Goal: Communication & Community: Answer question/provide support

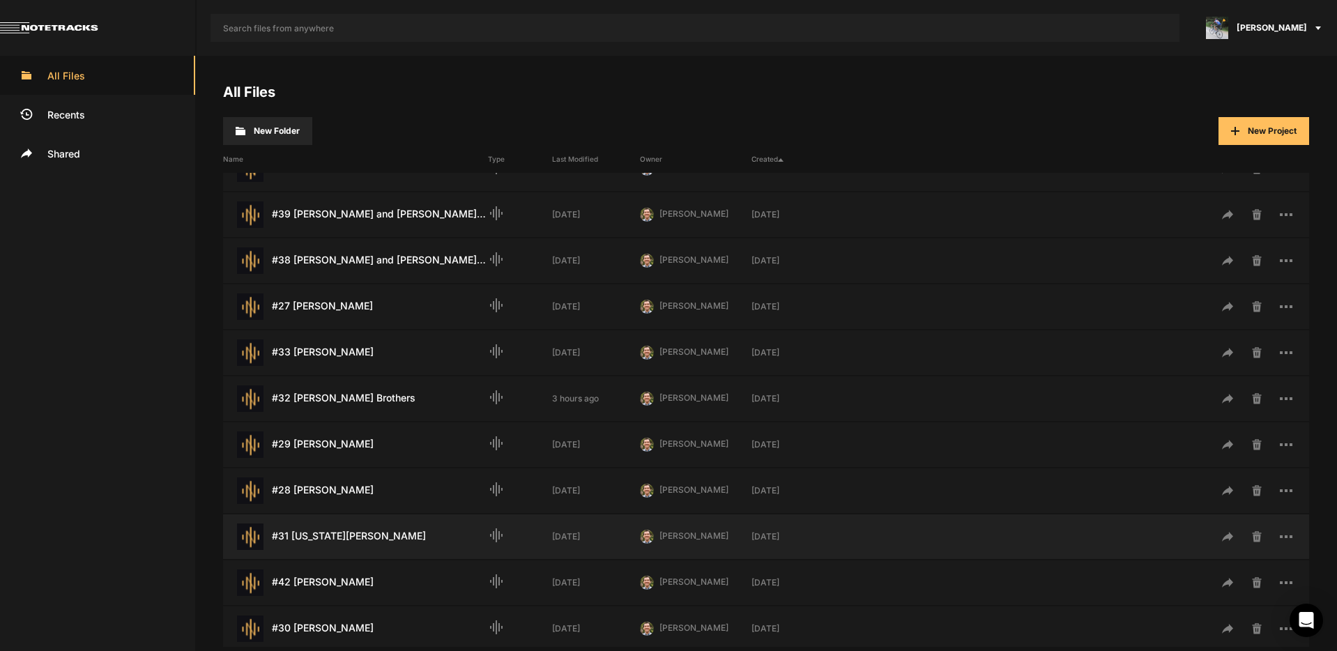
scroll to position [383, 0]
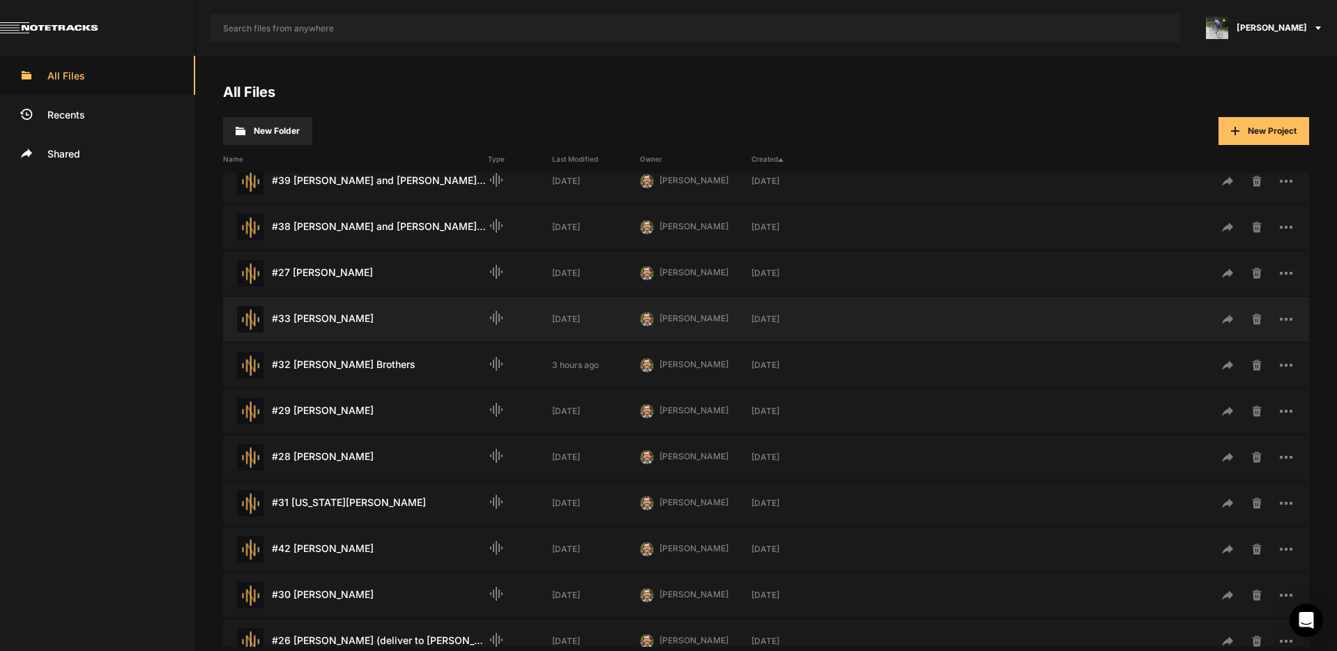
click at [338, 321] on div "#33 [PERSON_NAME] Last Modified: [DATE]" at bounding box center [355, 319] width 265 height 26
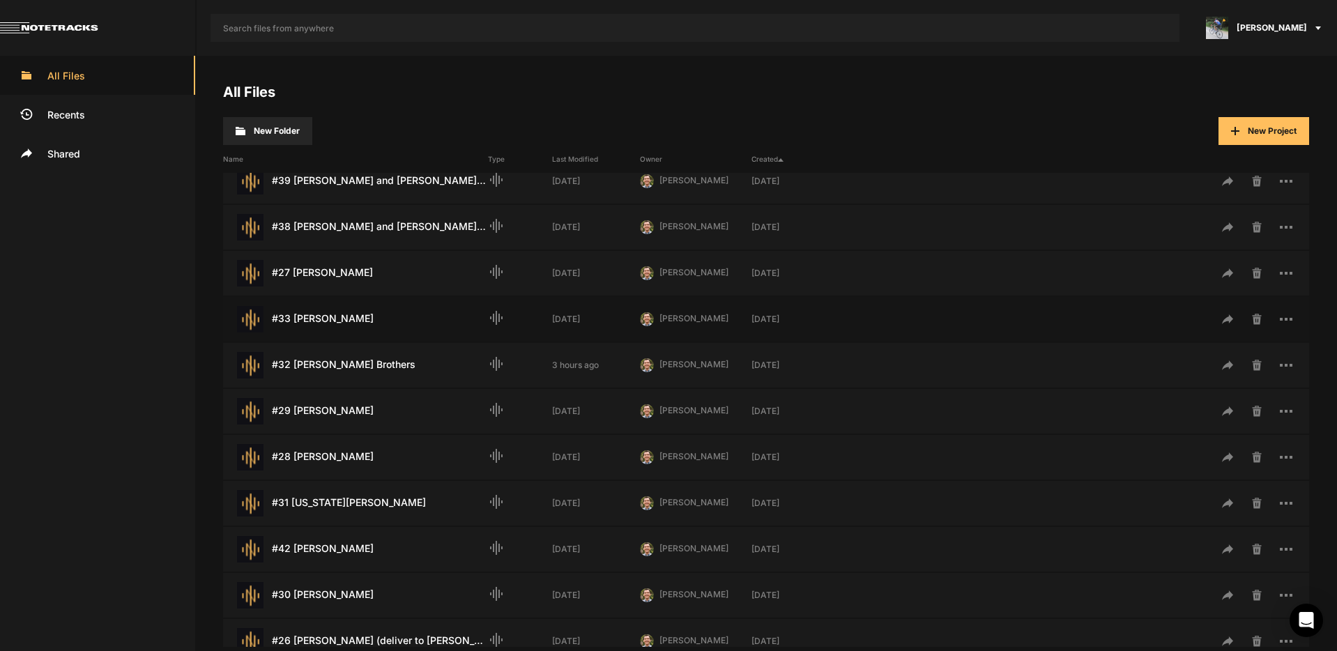
click at [338, 321] on div "#33 [PERSON_NAME] Last Modified: [DATE]" at bounding box center [355, 319] width 265 height 26
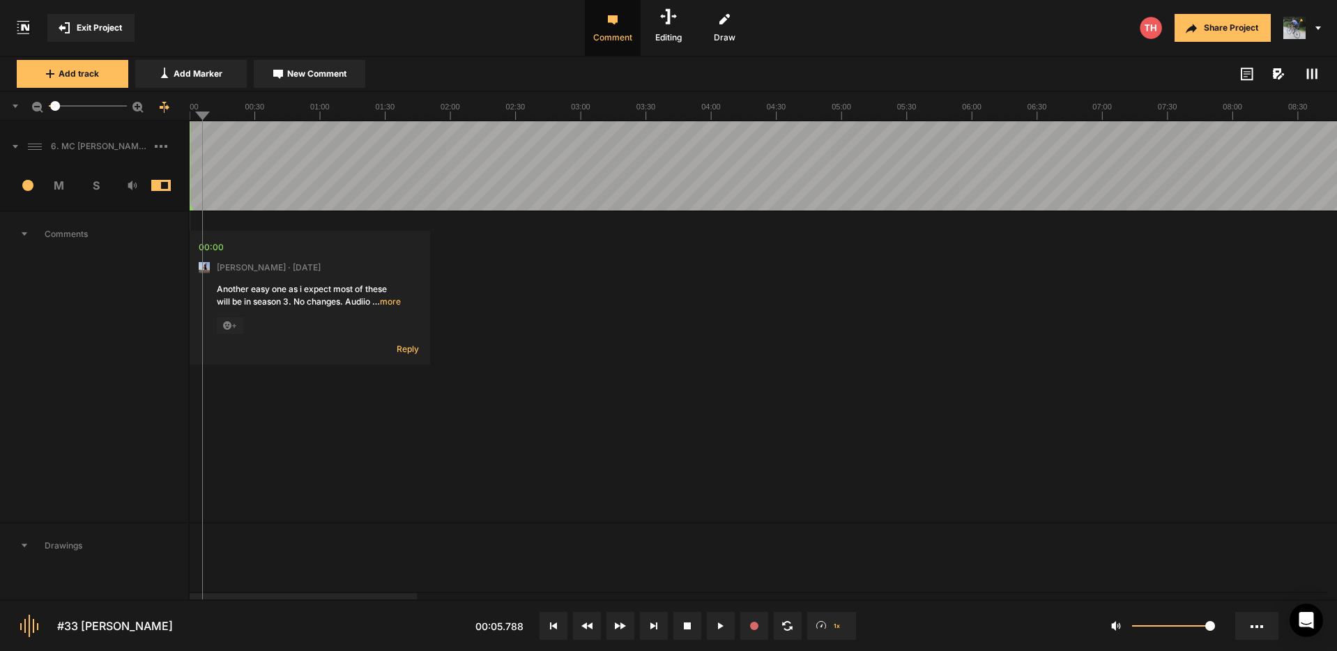
click at [394, 301] on span "… more" at bounding box center [386, 302] width 29 height 13
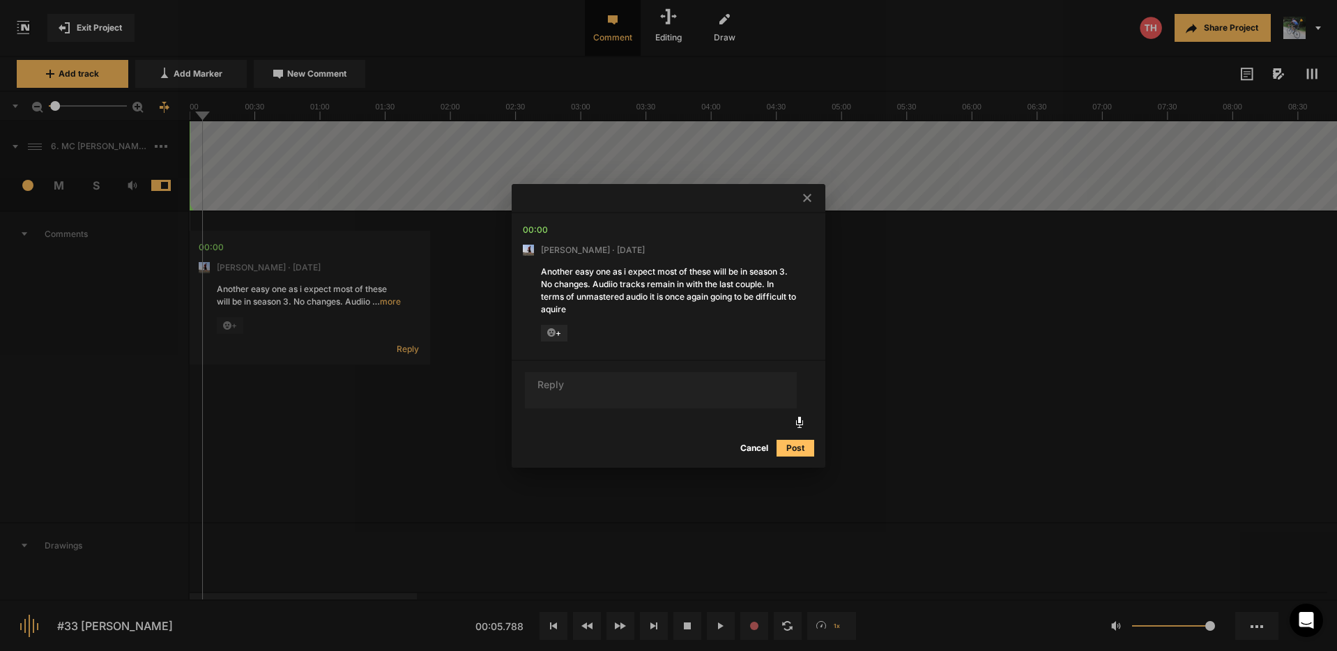
click at [756, 450] on button "Cancel" at bounding box center [754, 448] width 45 height 17
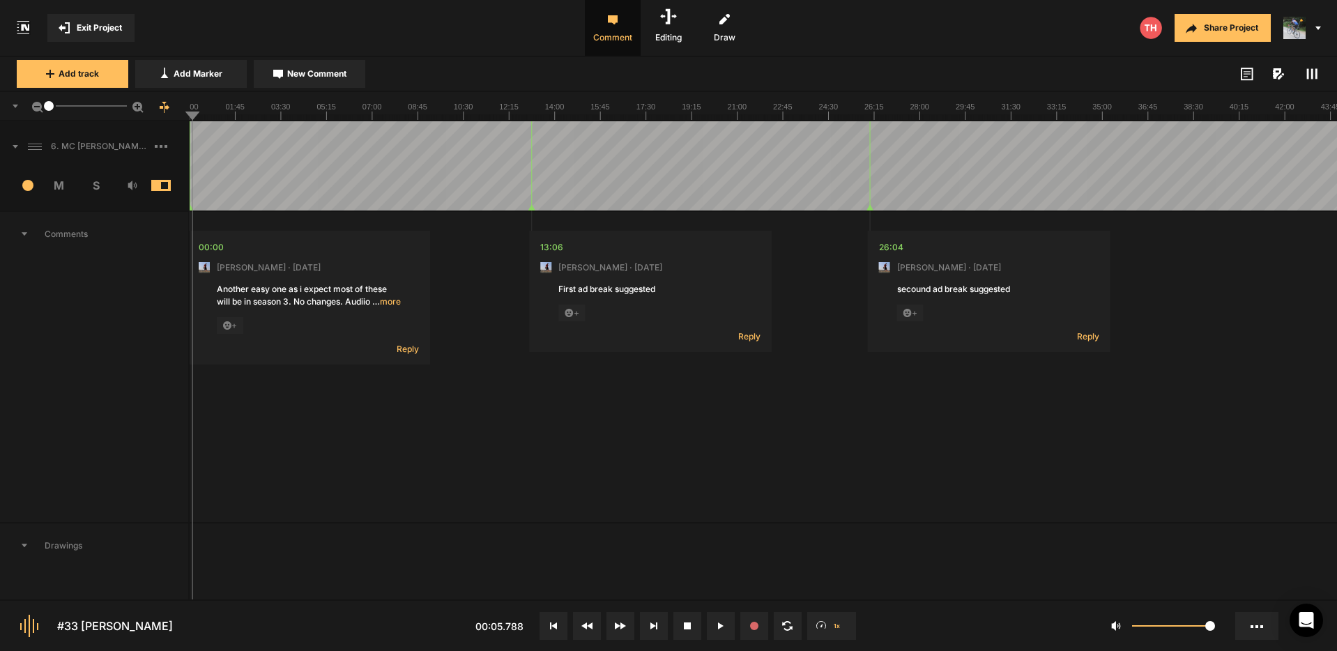
drag, startPoint x: 59, startPoint y: 108, endPoint x: 38, endPoint y: 108, distance: 21.6
click at [38, 108] on div "1" at bounding box center [95, 106] width 190 height 29
click at [552, 627] on icon at bounding box center [553, 625] width 7 height 7
click at [210, 385] on div "00:00 [PERSON_NAME] · [DATE] Another easy one as i expect most of these will be…" at bounding box center [763, 367] width 1147 height 310
click at [209, 144] on div at bounding box center [763, 165] width 1147 height 89
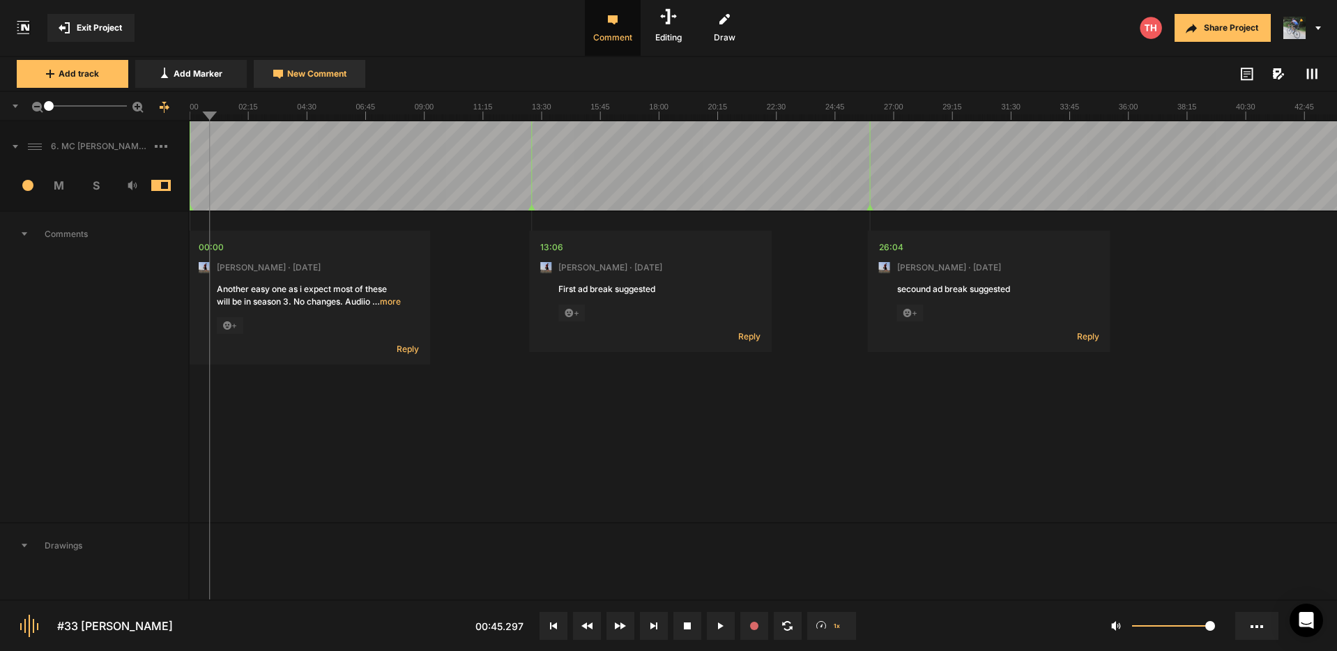
click at [310, 75] on span "New Comment" at bounding box center [316, 74] width 59 height 13
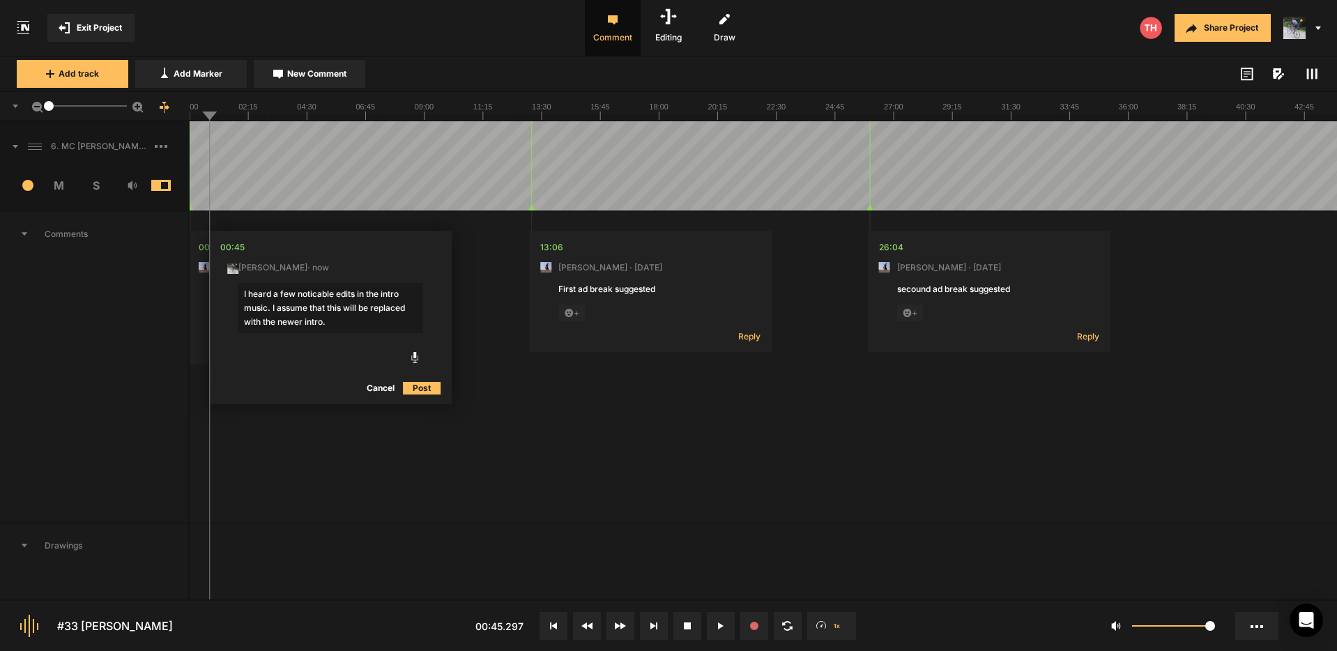
type textarea "I heard a few noticable edits in the intro music. I assume that this will be re…"
click at [425, 388] on button "Post" at bounding box center [422, 388] width 38 height 17
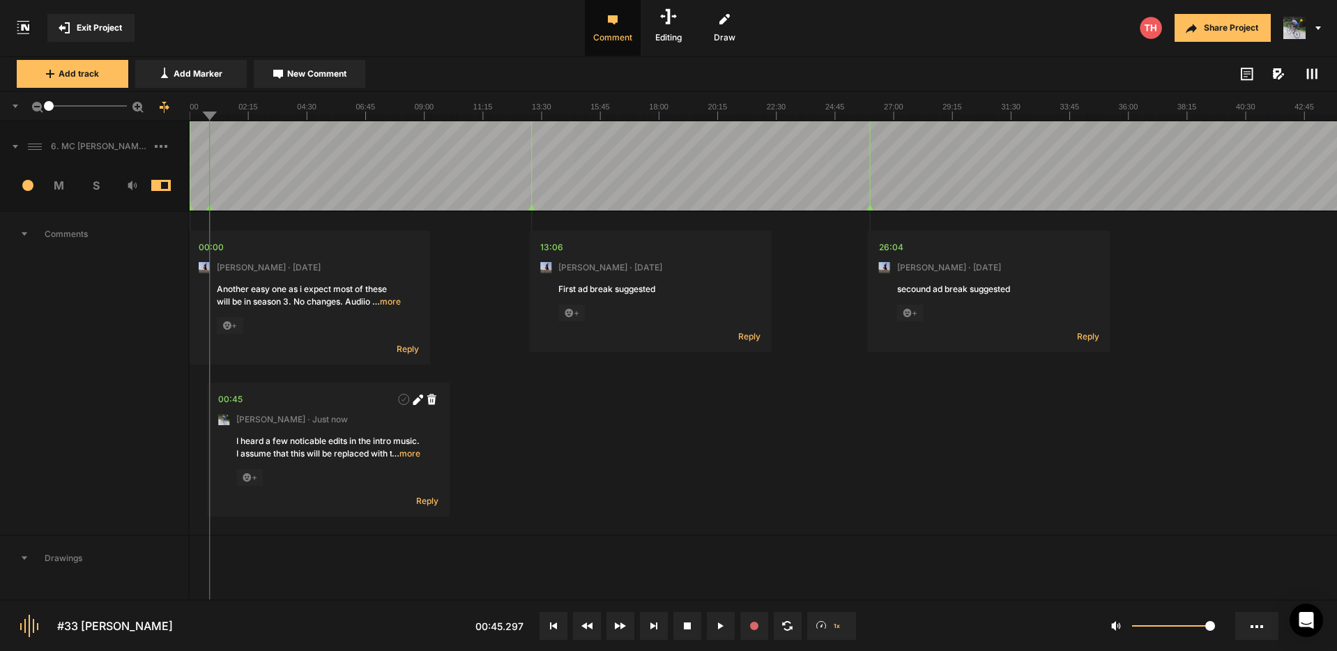
click at [194, 139] on div at bounding box center [763, 165] width 1147 height 89
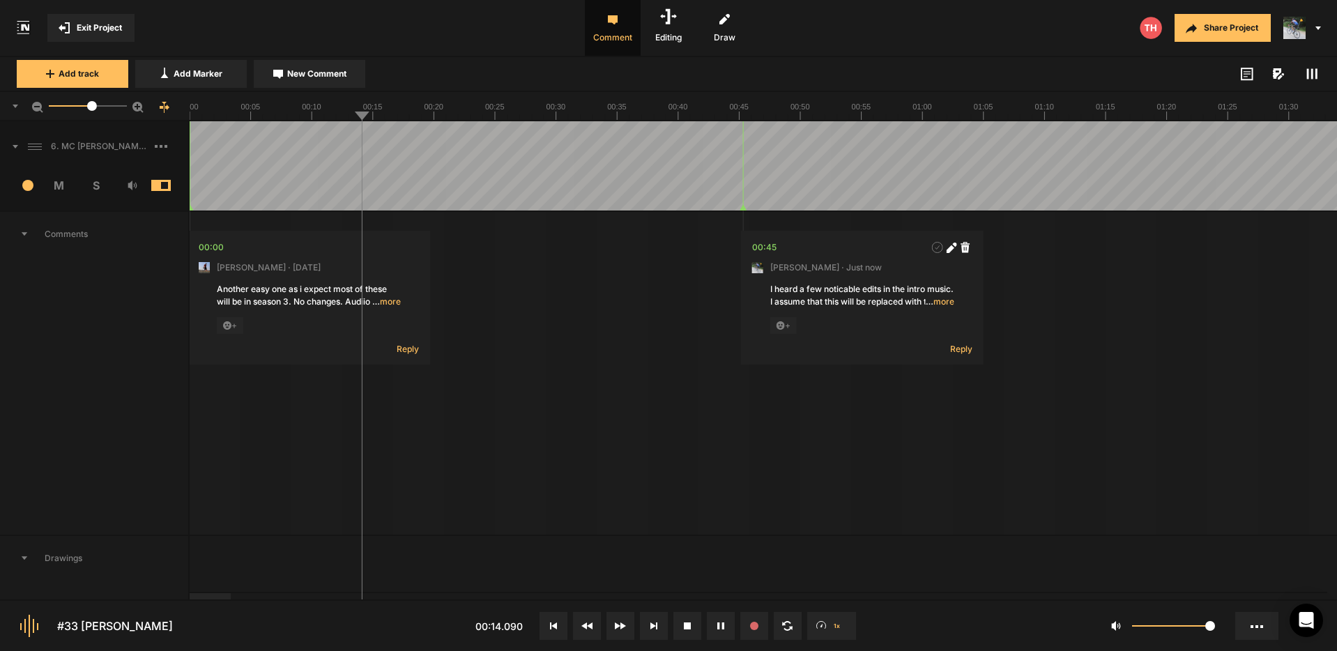
drag, startPoint x: 59, startPoint y: 109, endPoint x: 92, endPoint y: 106, distance: 32.9
click at [92, 106] on div at bounding box center [92, 106] width 10 height 10
click at [305, 72] on span "New Comment" at bounding box center [316, 74] width 59 height 13
type textarea "M"
type textarea "I"
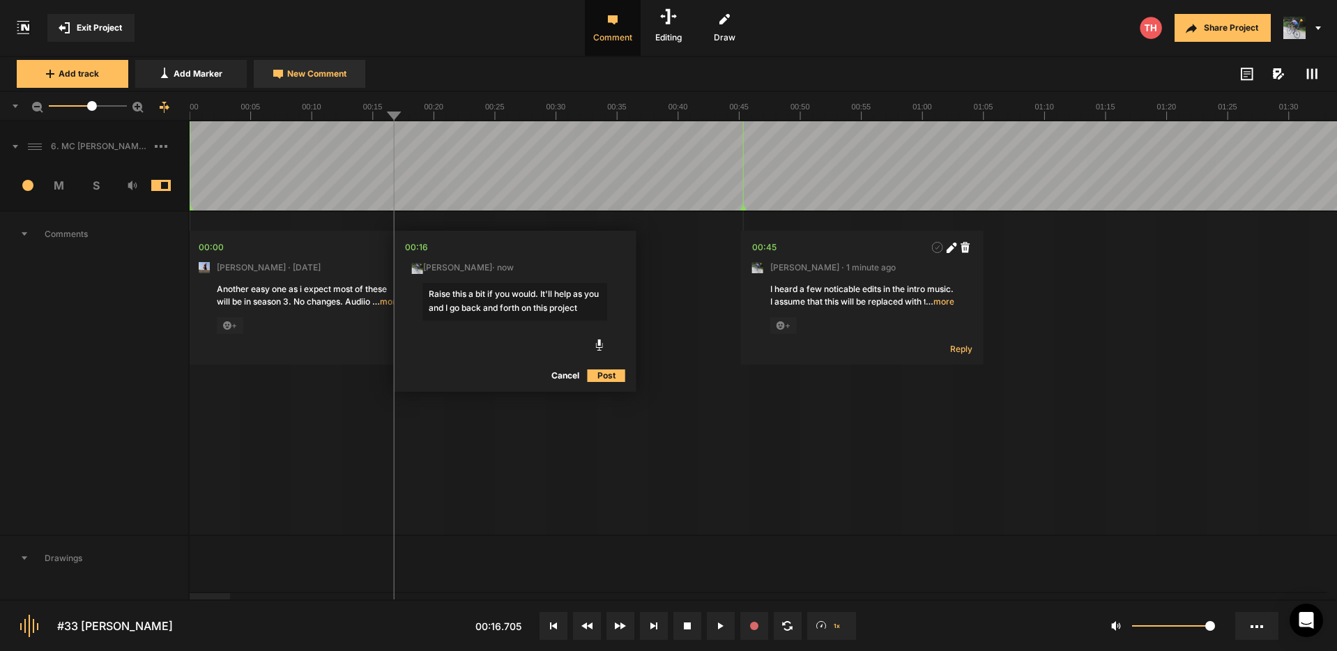
type textarea "Raise this a bit if you would. It'll help as you and I go back and forth on thi…"
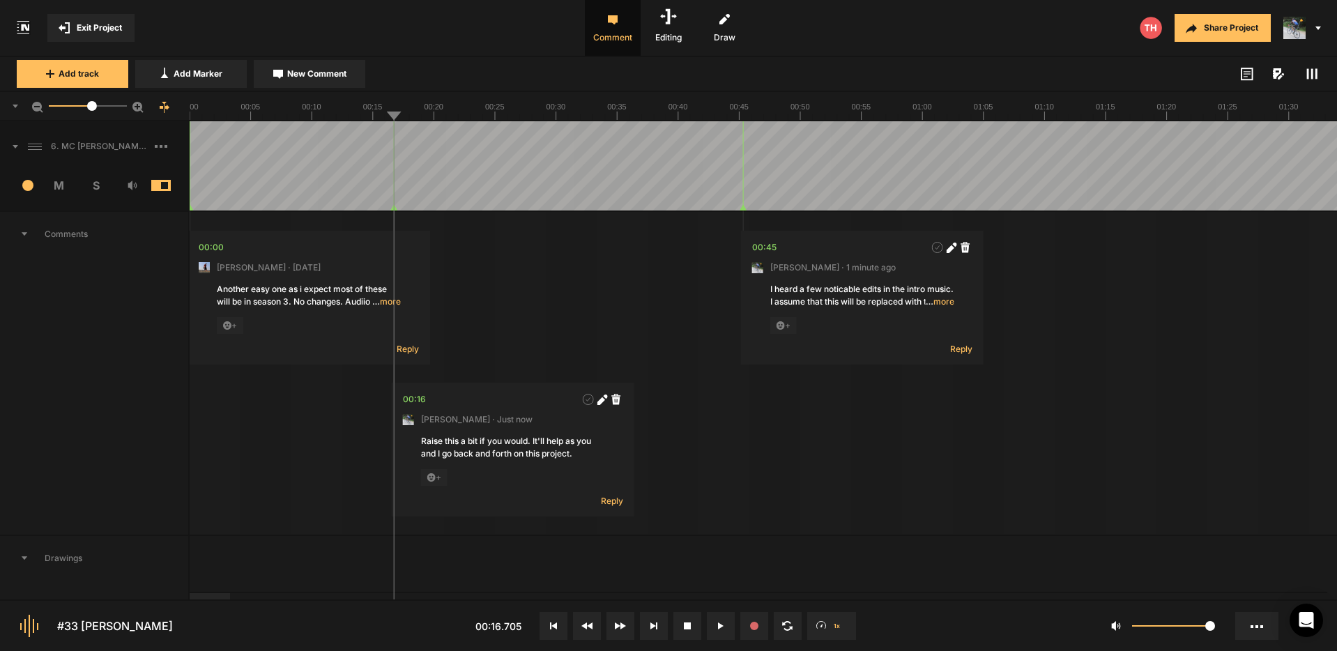
drag, startPoint x: 603, startPoint y: 401, endPoint x: 597, endPoint y: 406, distance: 7.9
click at [603, 401] on icon at bounding box center [602, 400] width 10 height 10
click at [458, 443] on textarea "Raise this a bit if you would. It'll help as you and I go back and forth on thi…" at bounding box center [513, 454] width 184 height 38
click at [561, 443] on textarea "Raise the listener testimony a bit if you would. It'll help as you and I go bac…" at bounding box center [513, 457] width 184 height 45
type textarea "Raise the listener testimony about 3 dB if you would. It'll help as you and I g…"
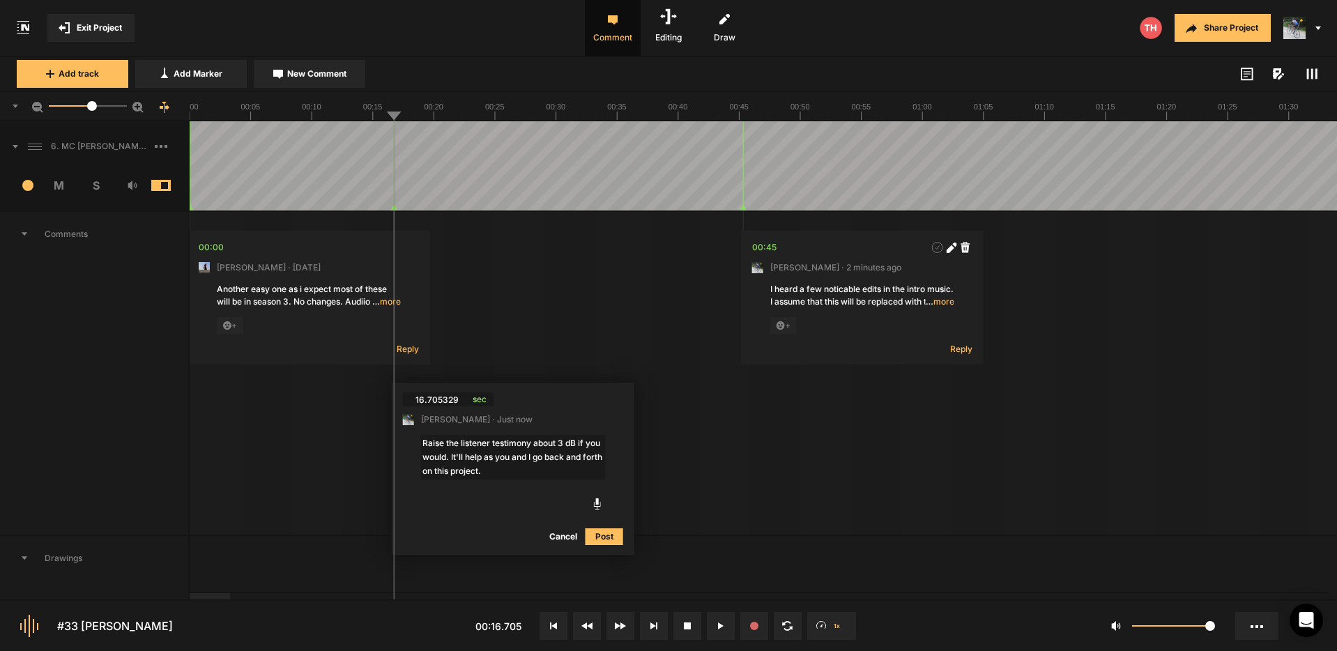
click at [602, 537] on button "Post" at bounding box center [604, 536] width 38 height 17
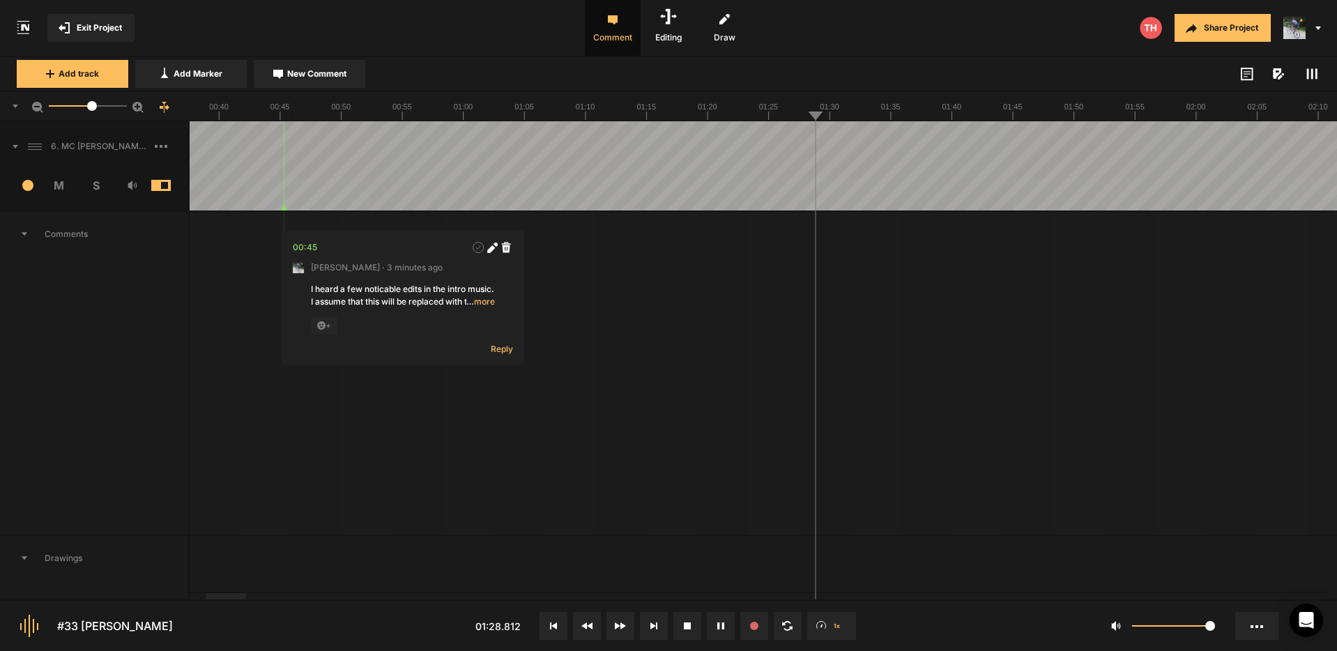
click at [1148, 30] on img at bounding box center [1151, 28] width 22 height 22
click at [1151, 33] on img at bounding box center [1151, 28] width 22 height 22
click at [1148, 31] on img at bounding box center [1151, 28] width 22 height 22
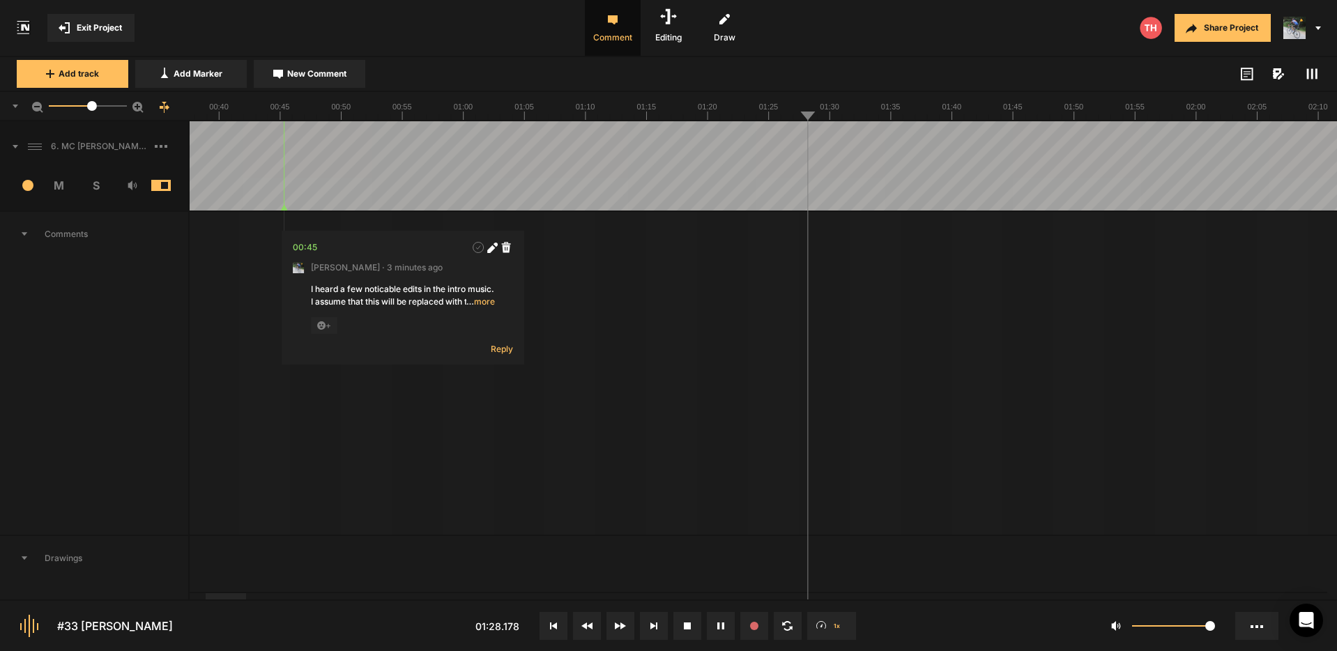
click at [1144, 33] on img at bounding box center [1151, 28] width 22 height 22
click at [1152, 24] on img at bounding box center [1151, 28] width 22 height 22
click at [1149, 26] on img at bounding box center [1151, 28] width 22 height 22
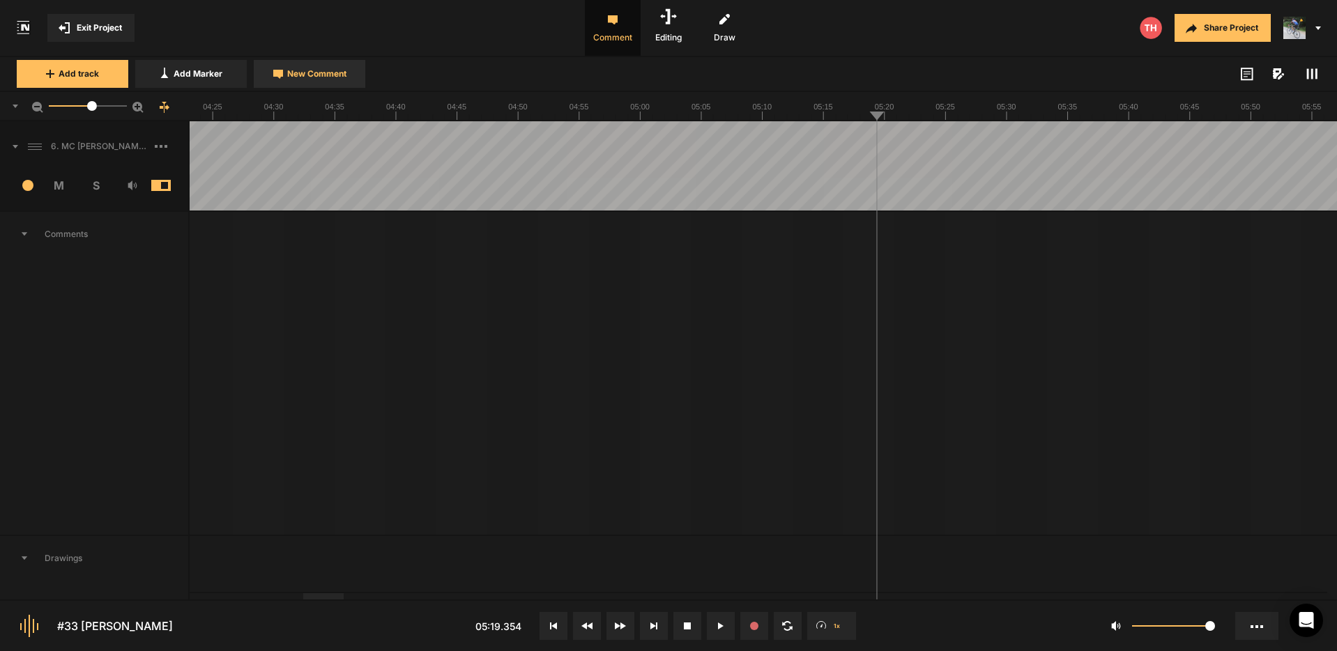
click at [313, 75] on span "New Comment" at bounding box center [316, 74] width 59 height 13
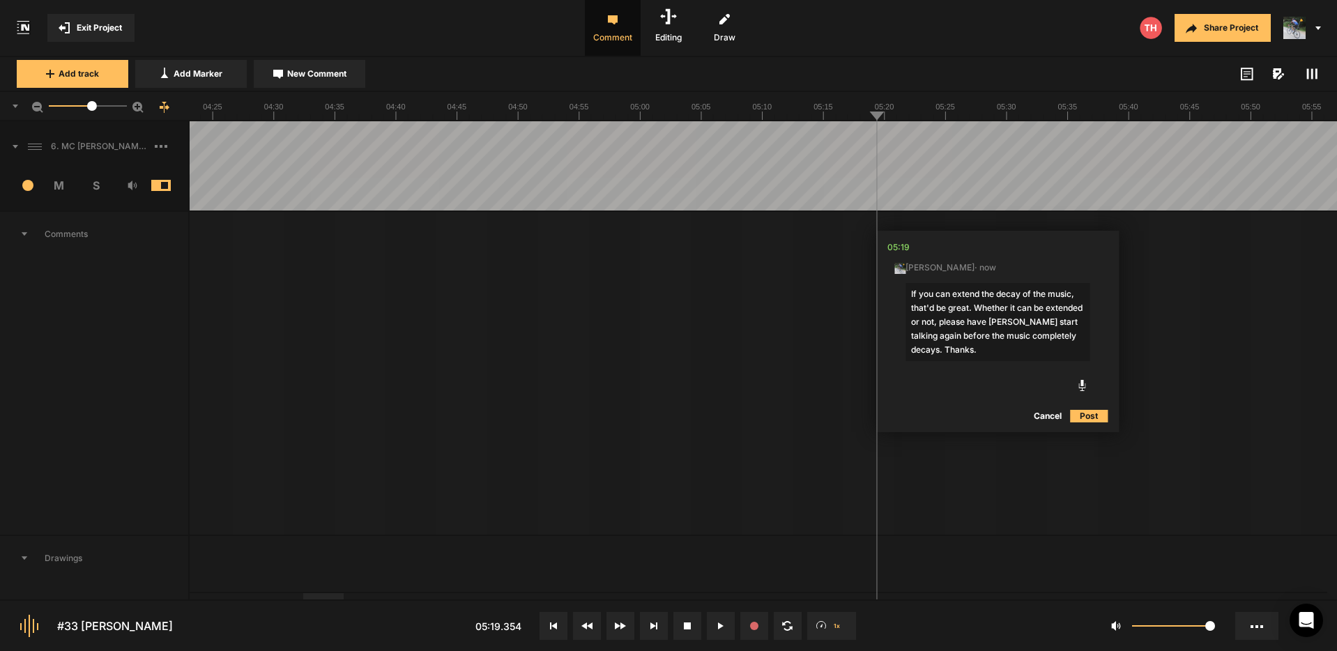
click at [980, 306] on textarea "If you can extend the decay of the music, that'd be great. Whether it can be ex…" at bounding box center [997, 322] width 184 height 78
click at [1002, 349] on textarea "If you can extend the decay of the music, that'd be great. But whether it can b…" at bounding box center [997, 322] width 184 height 78
type textarea "If you can extend the decay of the music, that'd be great. But whether it can b…"
click at [1091, 415] on button "Post" at bounding box center [1089, 416] width 38 height 17
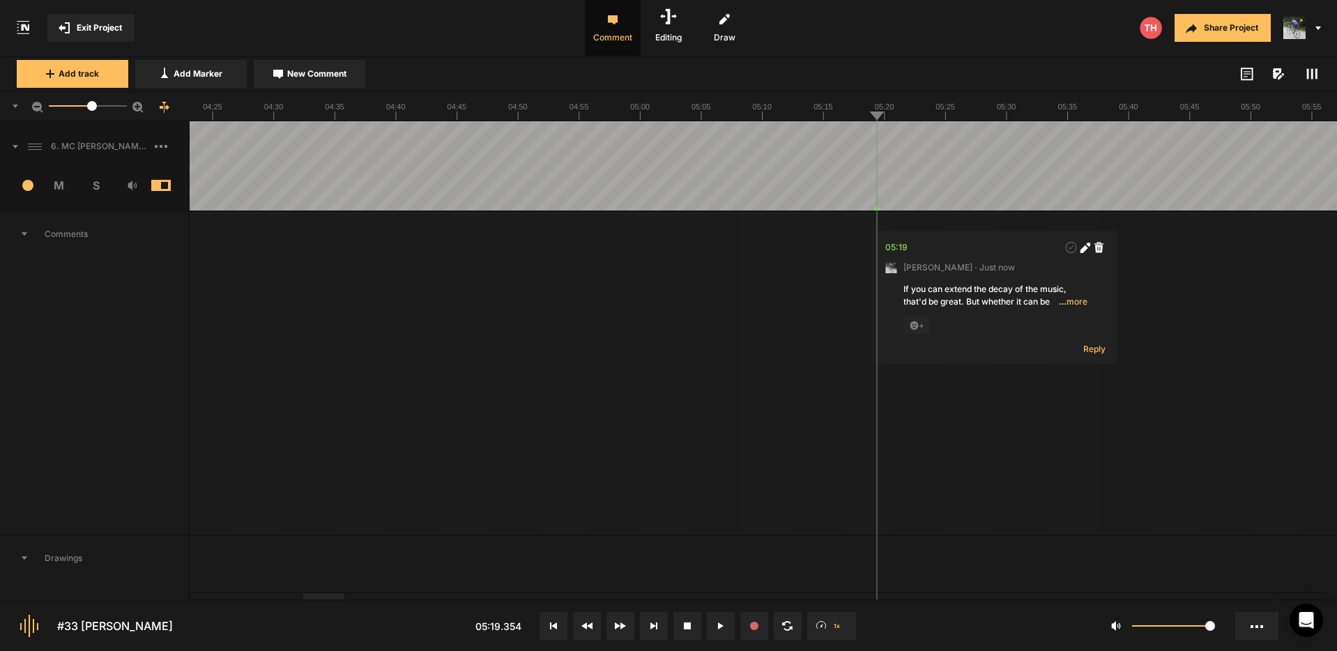
drag, startPoint x: 1019, startPoint y: 411, endPoint x: 997, endPoint y: 354, distance: 60.7
click at [862, 208] on nt-marker at bounding box center [861, 165] width 1 height 89
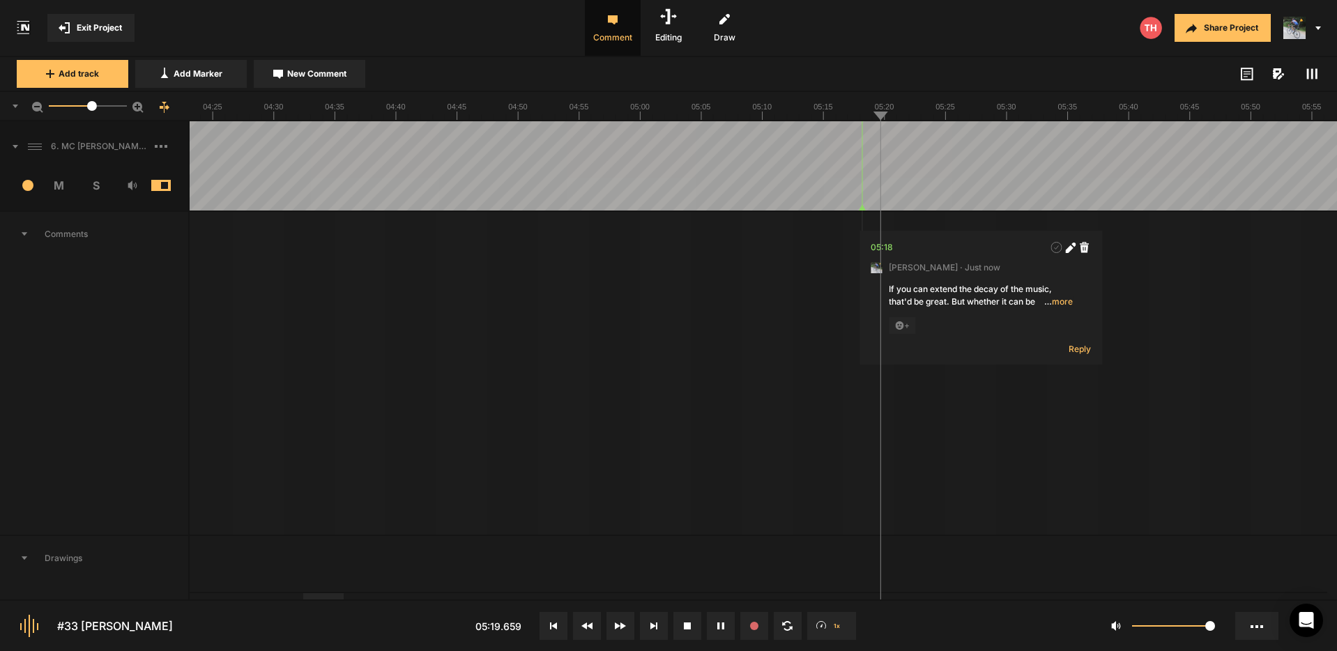
click at [1063, 299] on span "… more" at bounding box center [1058, 302] width 29 height 13
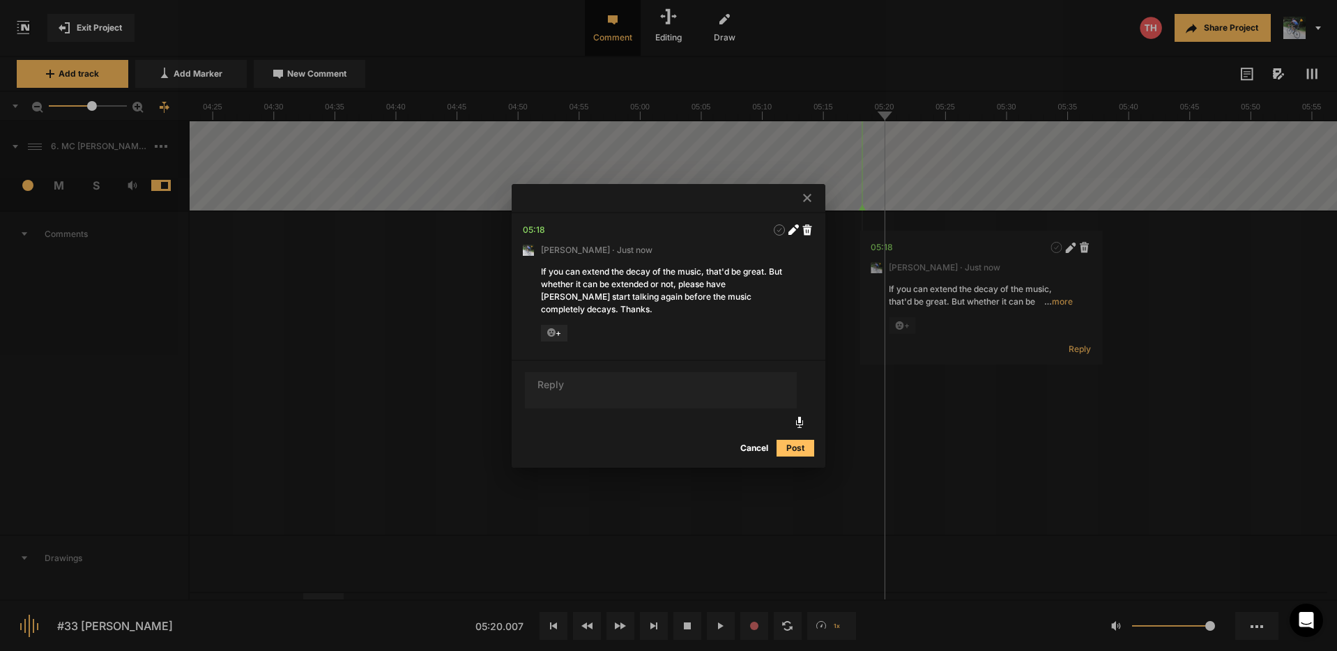
click at [639, 325] on div "+" at bounding box center [668, 334] width 255 height 18
click at [763, 288] on div "If you can extend the decay of the music, that'd be great. But whether it can b…" at bounding box center [668, 291] width 255 height 50
click at [707, 282] on div "If you can extend the decay of the music, that'd be great. But whether it can b…" at bounding box center [668, 291] width 255 height 50
click at [793, 235] on icon at bounding box center [792, 231] width 8 height 8
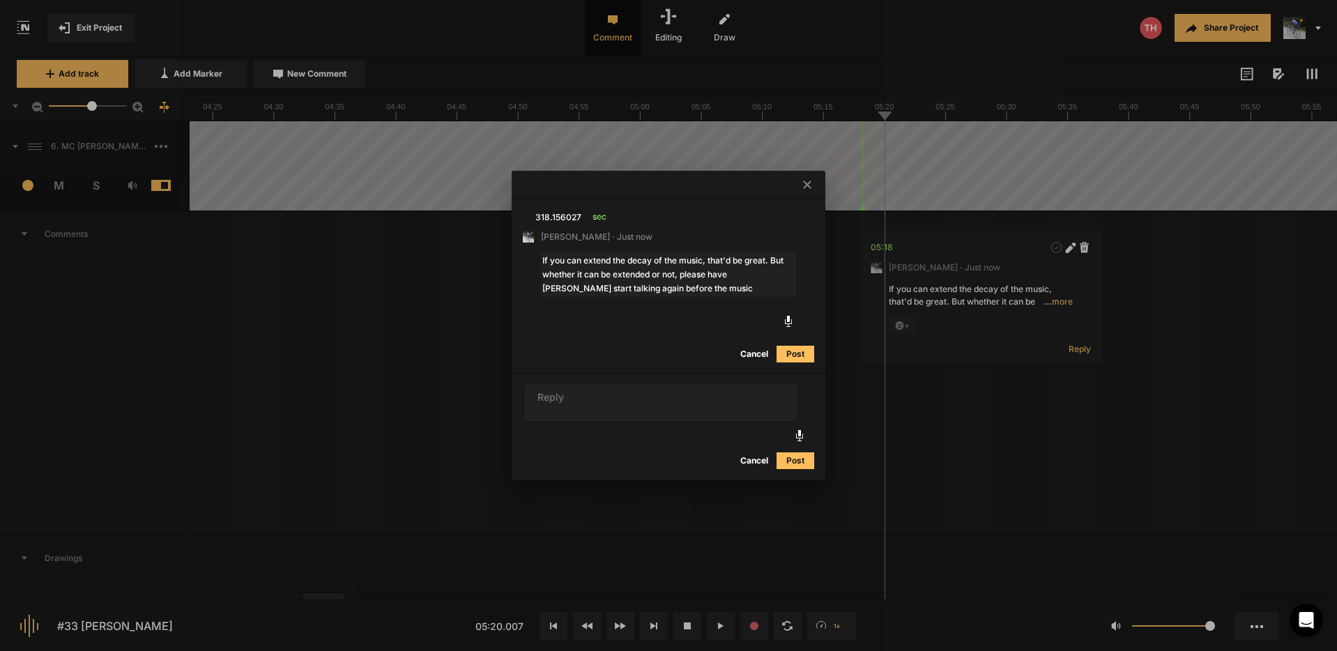
click at [715, 266] on textarea "If you can extend the decay of the music, that'd be great. But whether it can b…" at bounding box center [668, 274] width 255 height 45
drag, startPoint x: 772, startPoint y: 259, endPoint x: 786, endPoint y: 291, distance: 34.7
click at [786, 291] on textarea "If you can extend the decay of the music, that'd be great. But whether it can b…" at bounding box center [668, 274] width 255 height 45
drag, startPoint x: 704, startPoint y: 261, endPoint x: 767, endPoint y: 275, distance: 64.9
click at [704, 261] on textarea "If you can extend the decay of the music, that'd be great. Right now, the music…" at bounding box center [668, 274] width 255 height 45
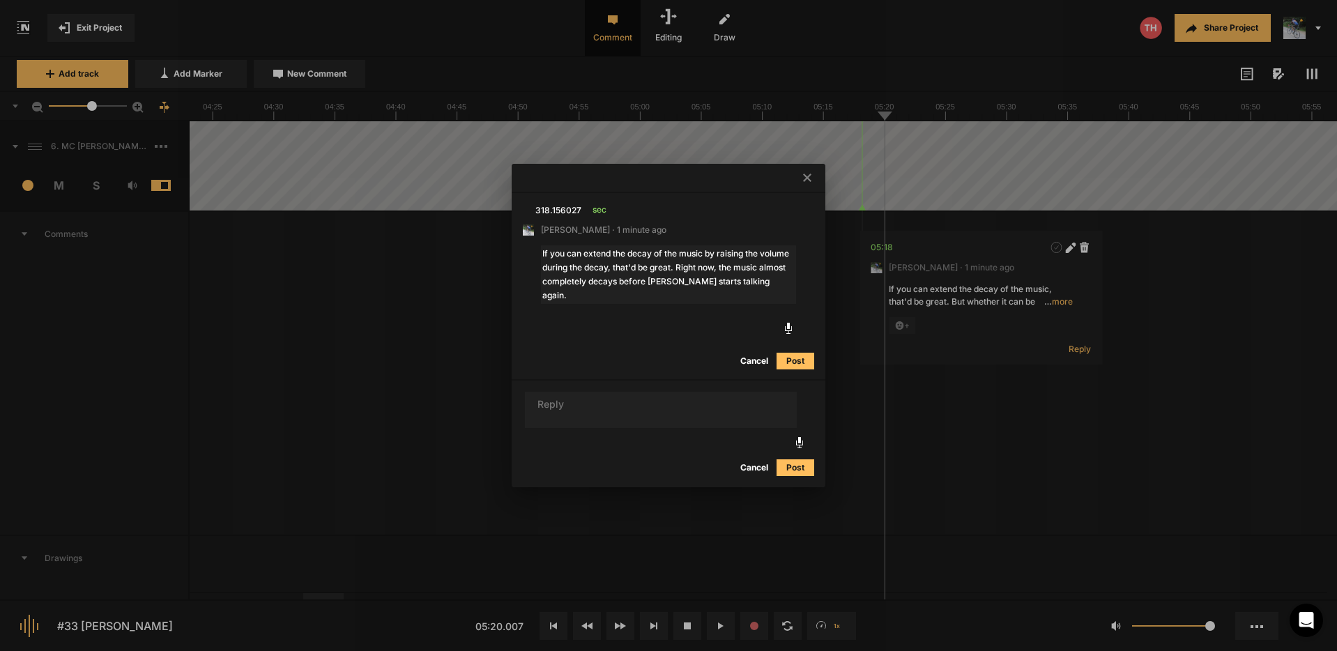
click at [760, 282] on textarea "If you can extend the decay of the music by raising the volume during the decay…" at bounding box center [668, 274] width 255 height 59
drag, startPoint x: 651, startPoint y: 294, endPoint x: 753, endPoint y: 275, distance: 104.3
click at [753, 275] on textarea "If you can extend the decay of the music by raising the volume during the decay…" at bounding box center [668, 274] width 255 height 59
type textarea "If you can extend the decay of the music by raising the volume during the decay…"
click at [796, 357] on button "Post" at bounding box center [795, 361] width 38 height 17
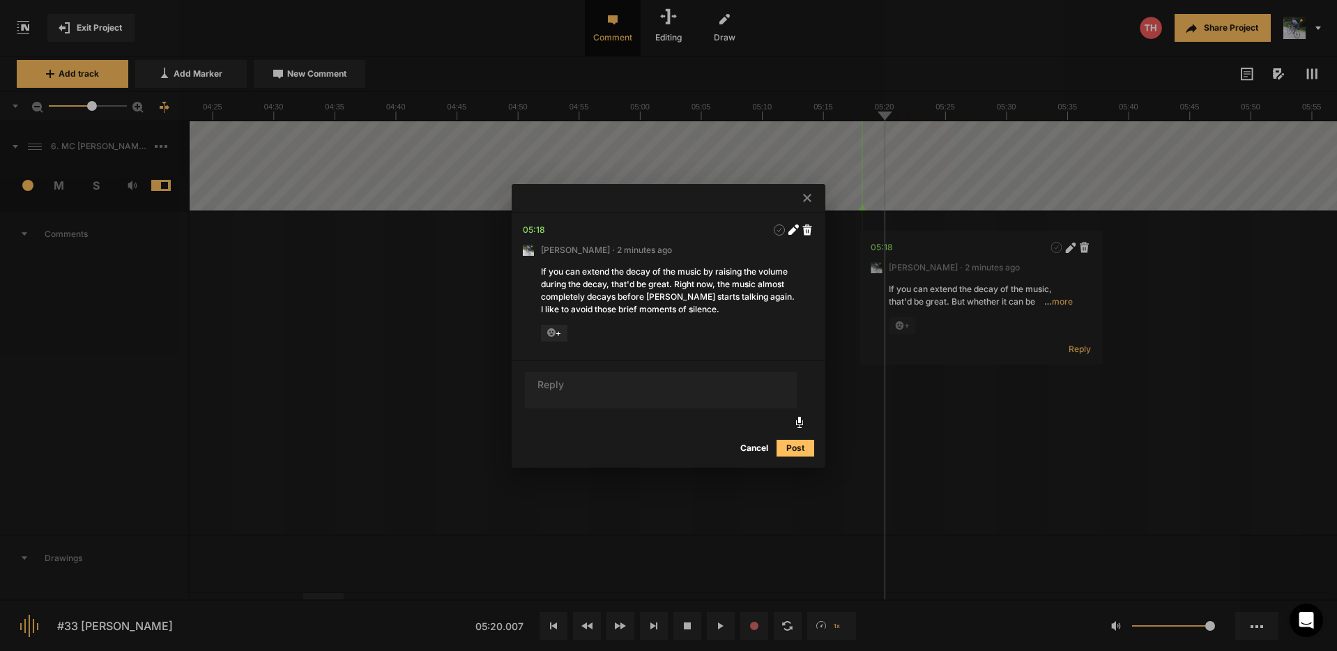
drag, startPoint x: 804, startPoint y: 197, endPoint x: 845, endPoint y: 183, distance: 43.4
click at [804, 197] on icon at bounding box center [807, 198] width 8 height 8
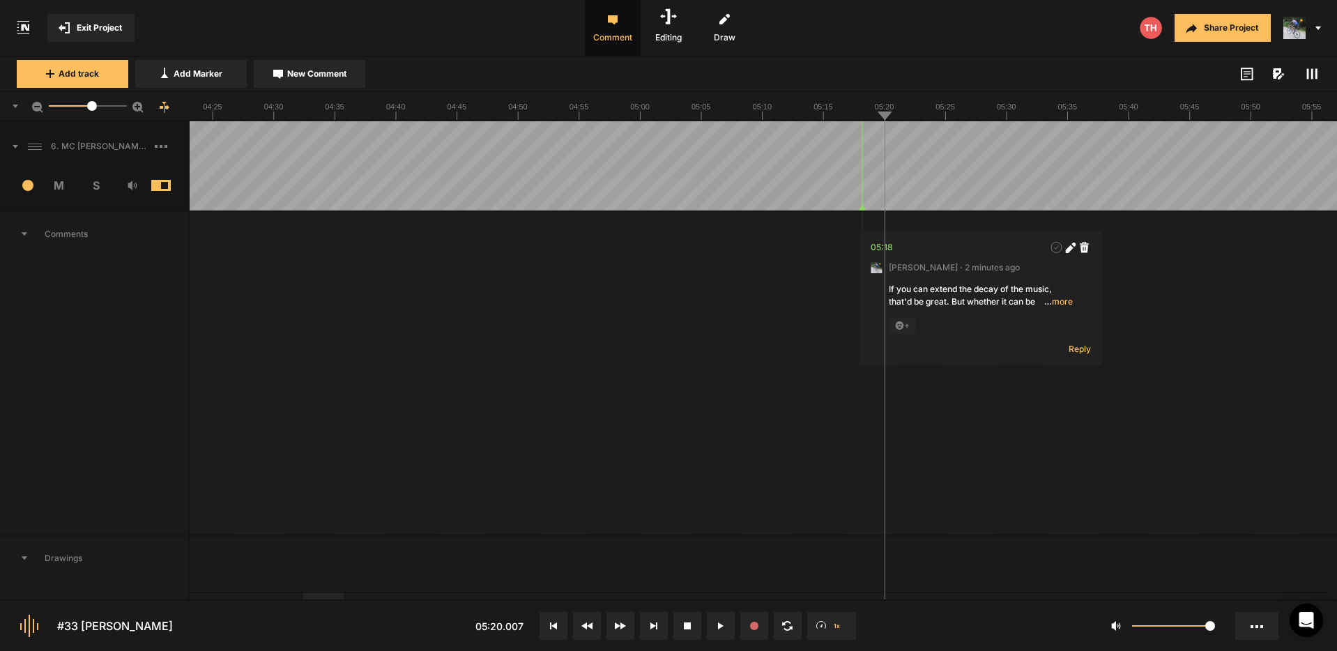
click at [309, 75] on span "New Comment" at bounding box center [316, 74] width 59 height 13
type textarea "Eliminate one of the "He"s if you can"
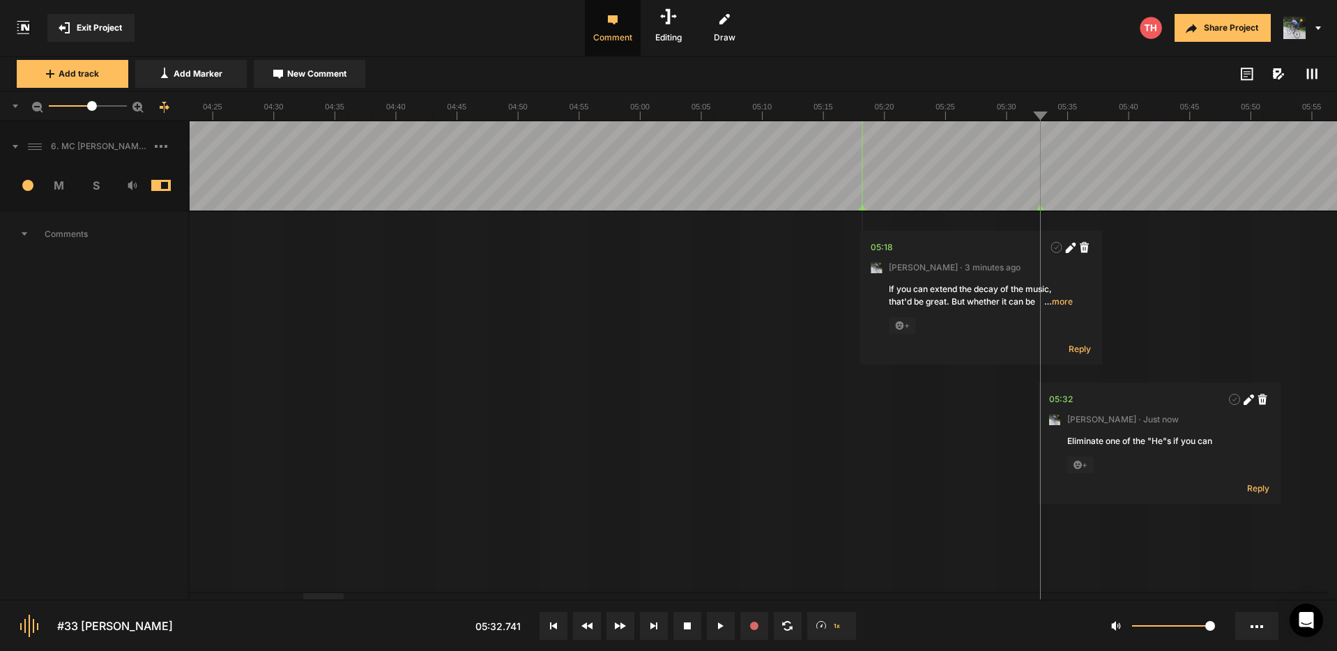
drag, startPoint x: 1246, startPoint y: 399, endPoint x: 1229, endPoint y: 419, distance: 26.7
click at [1246, 399] on icon at bounding box center [1247, 401] width 8 height 8
click at [1169, 441] on textarea "Eliminate one of the "He"s if you can" at bounding box center [1159, 454] width 184 height 38
type textarea "Eliminate one of the "He"s if possible"
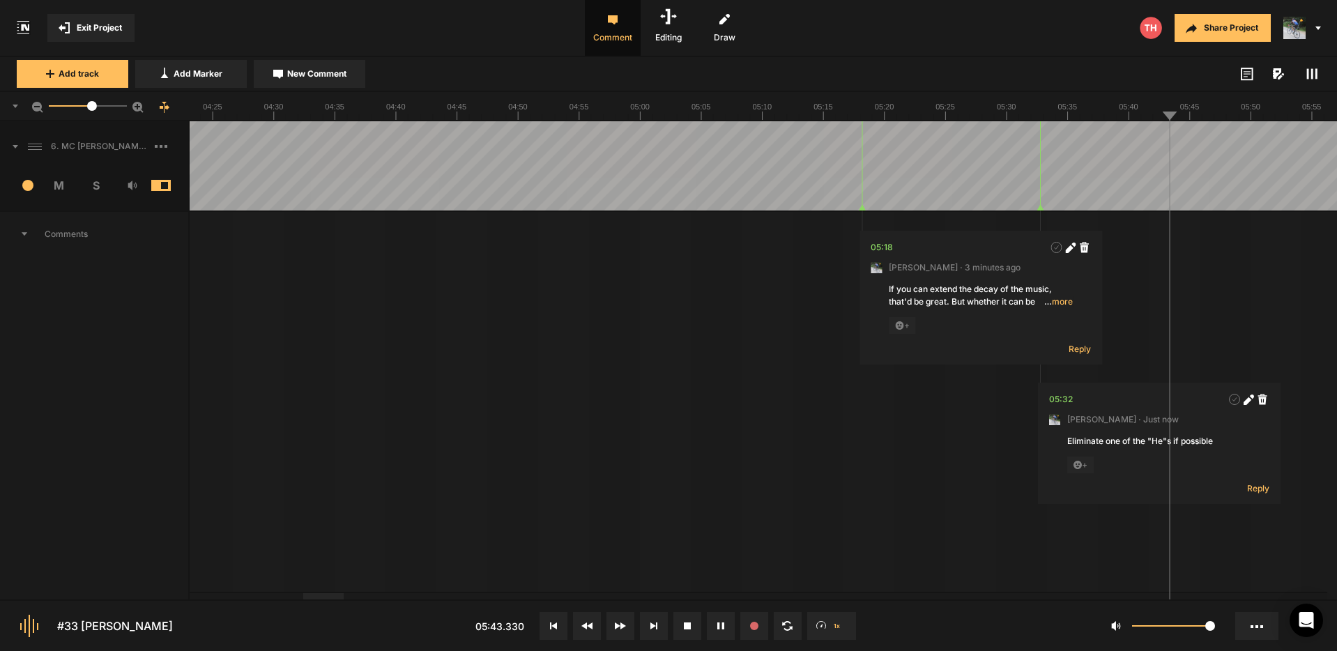
click at [301, 71] on span "New Comment" at bounding box center [316, 74] width 59 height 13
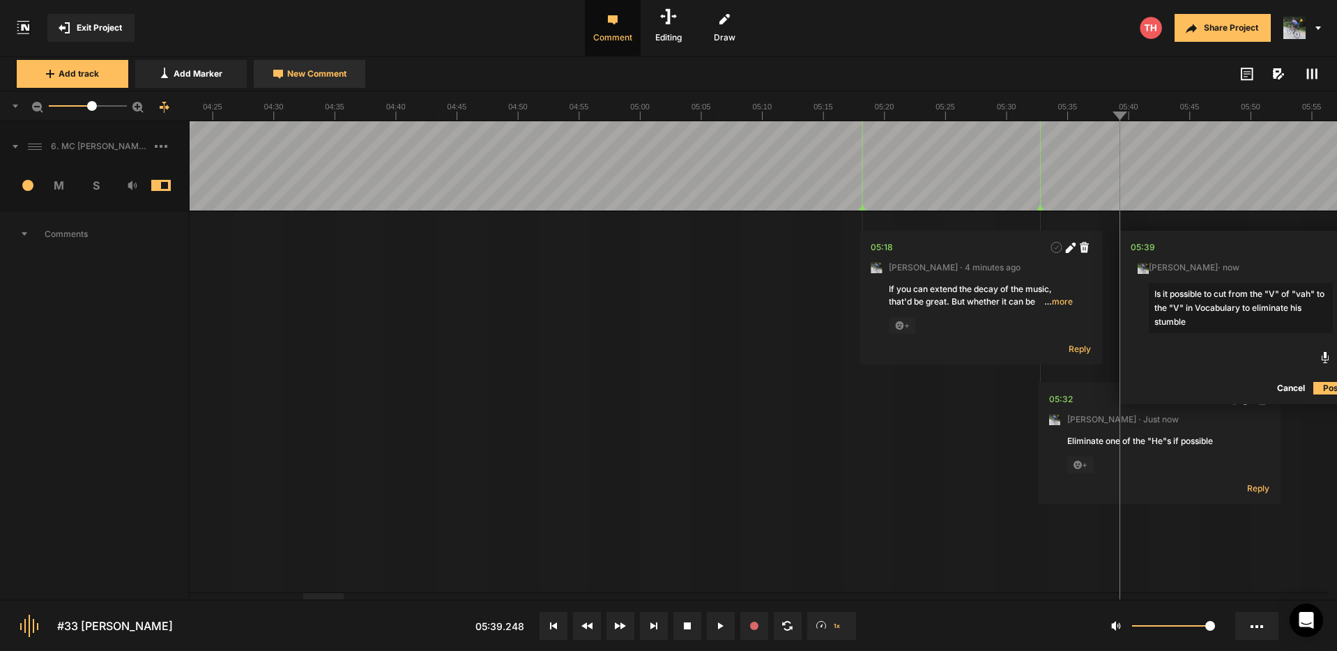
type textarea "Is it possible to cut from the "V" of "vah" to the "V" in Vocabulary to elimina…"
click at [1318, 300] on span "… more" at bounding box center [1316, 302] width 29 height 13
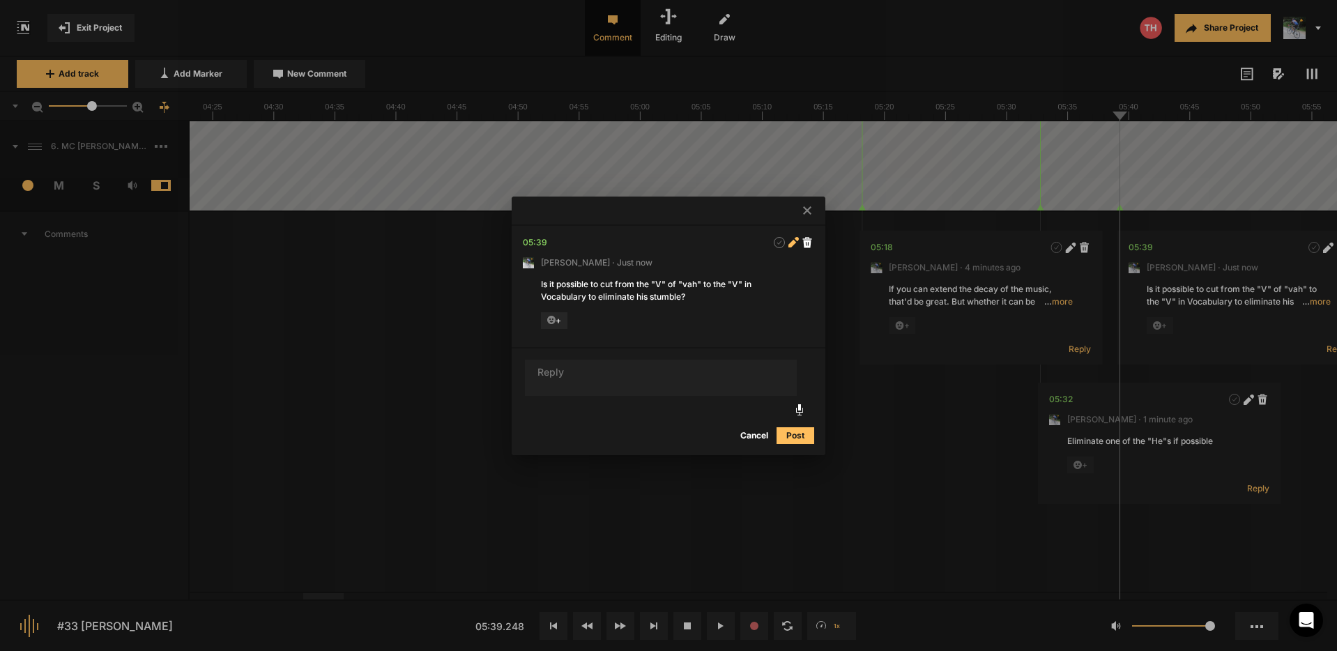
click at [794, 242] on icon at bounding box center [792, 244] width 8 height 8
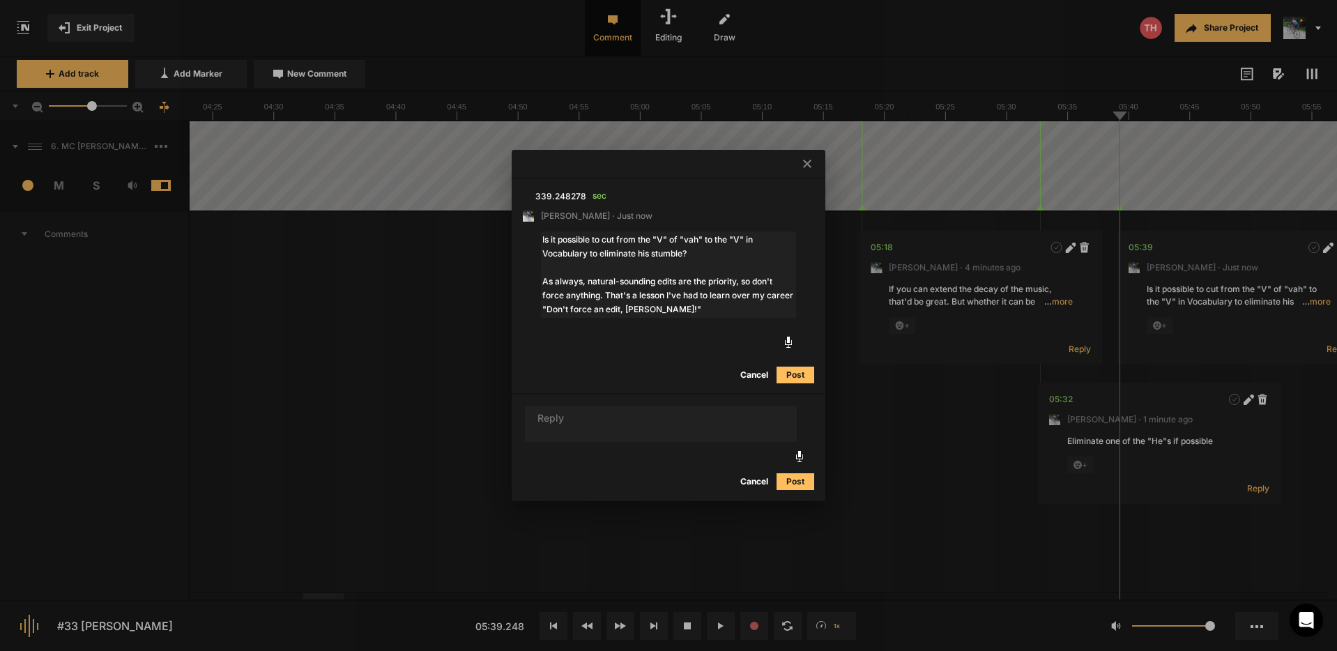
click at [599, 294] on textarea "Is it possible to cut from the "V" of "vah" to the "V" in Vocabulary to elimina…" at bounding box center [668, 274] width 255 height 86
drag, startPoint x: 755, startPoint y: 282, endPoint x: 881, endPoint y: 302, distance: 127.7
click at [755, 282] on textarea "Is it possible to cut from the "V" of "vah" to the "V" in Vocabulary to elimina…" at bounding box center [668, 274] width 255 height 86
type textarea "Is it possible to cut from the "V" of "vah" to the "V" in Vocabulary to elimina…"
click at [797, 374] on button "Post" at bounding box center [795, 375] width 38 height 17
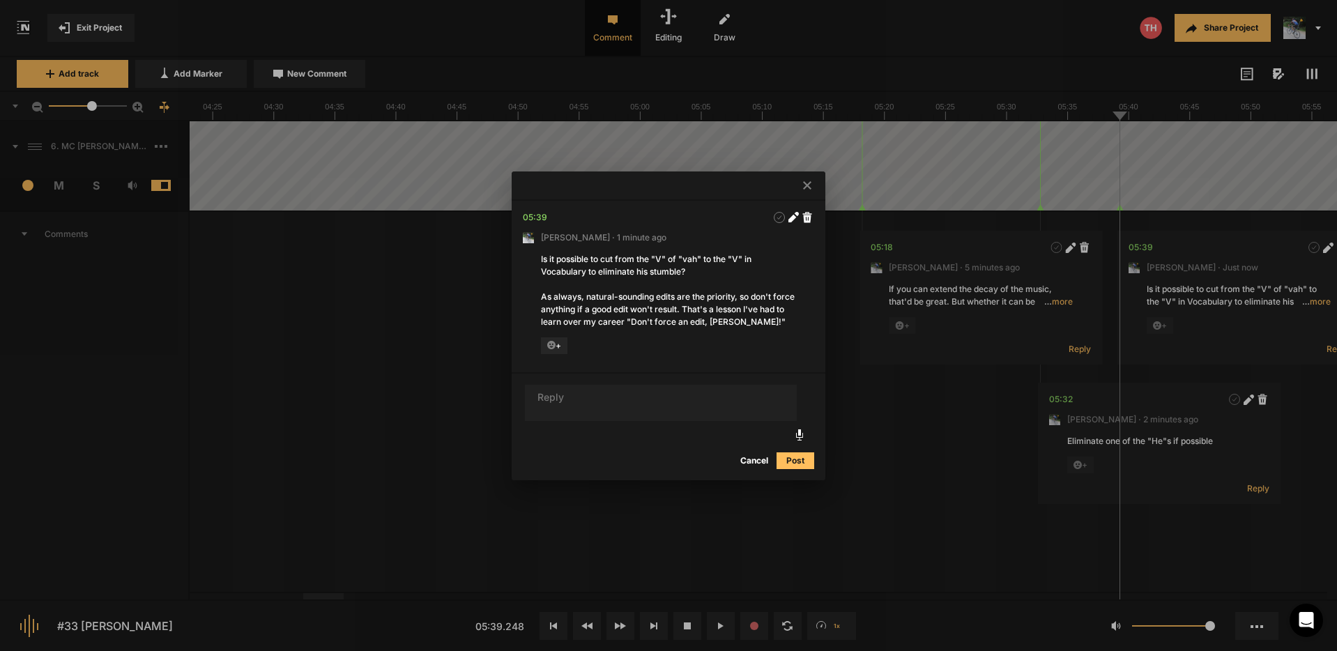
click at [804, 185] on icon at bounding box center [807, 185] width 8 height 8
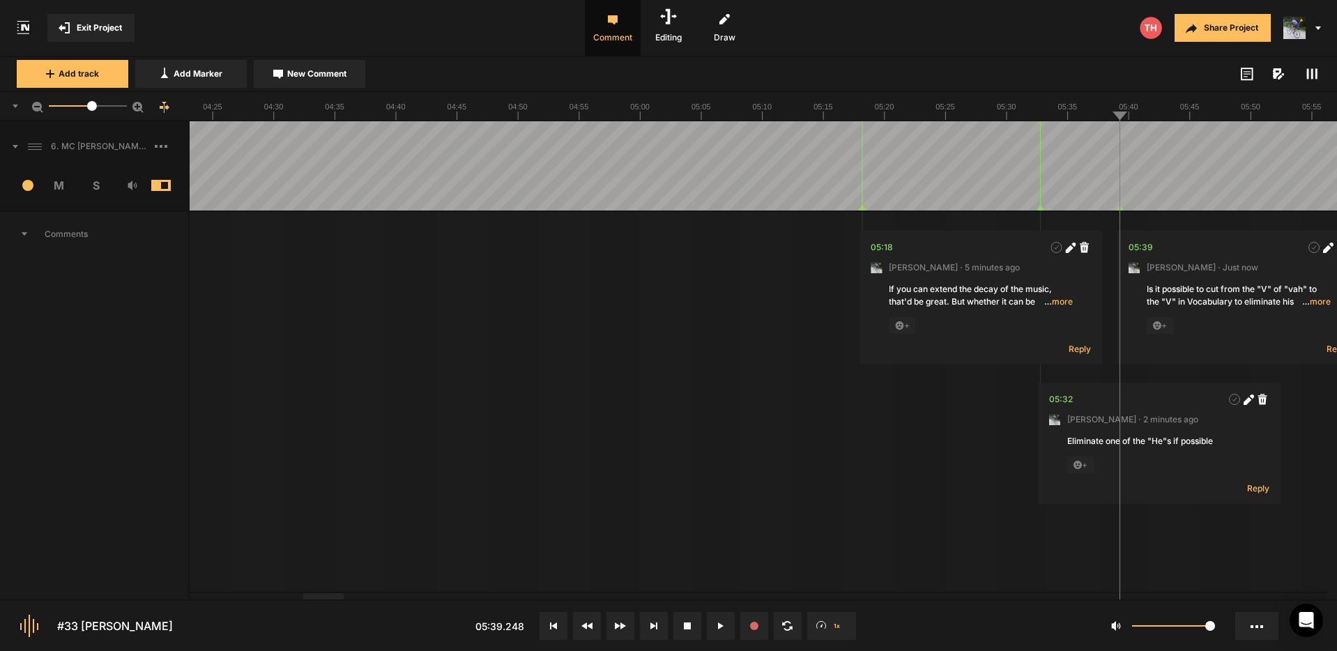
click at [1322, 304] on span "… more" at bounding box center [1316, 302] width 29 height 13
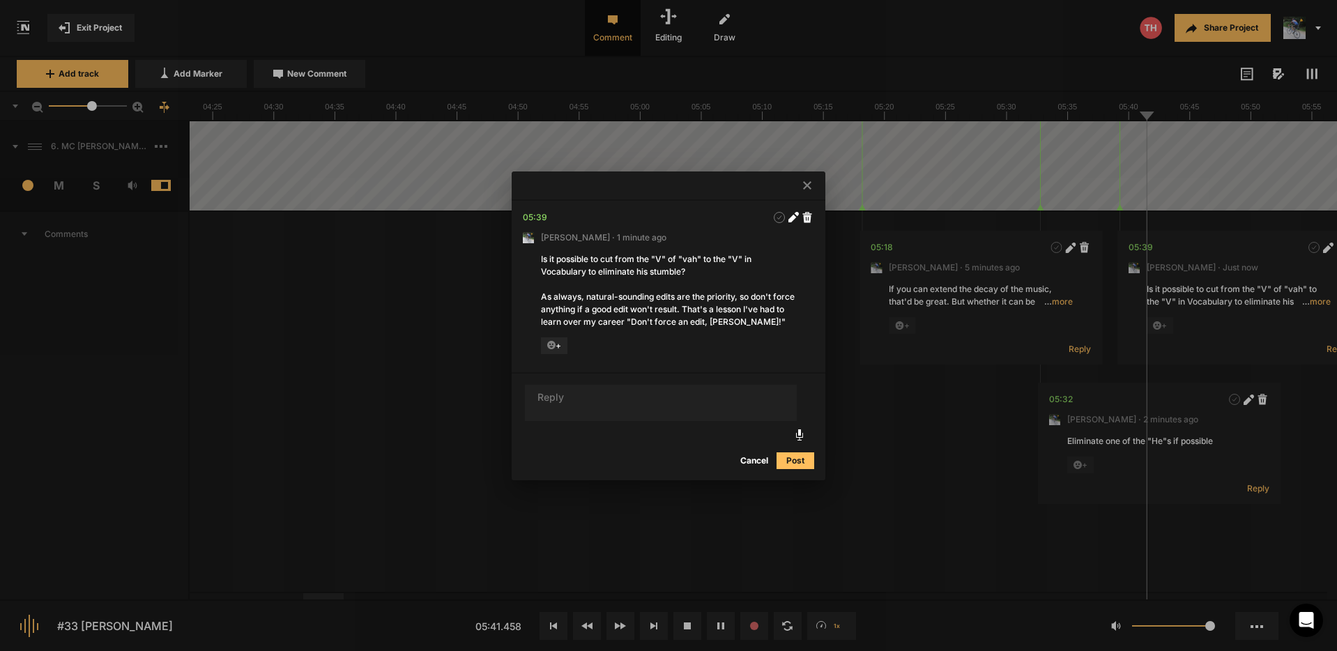
click at [803, 183] on icon at bounding box center [807, 185] width 8 height 8
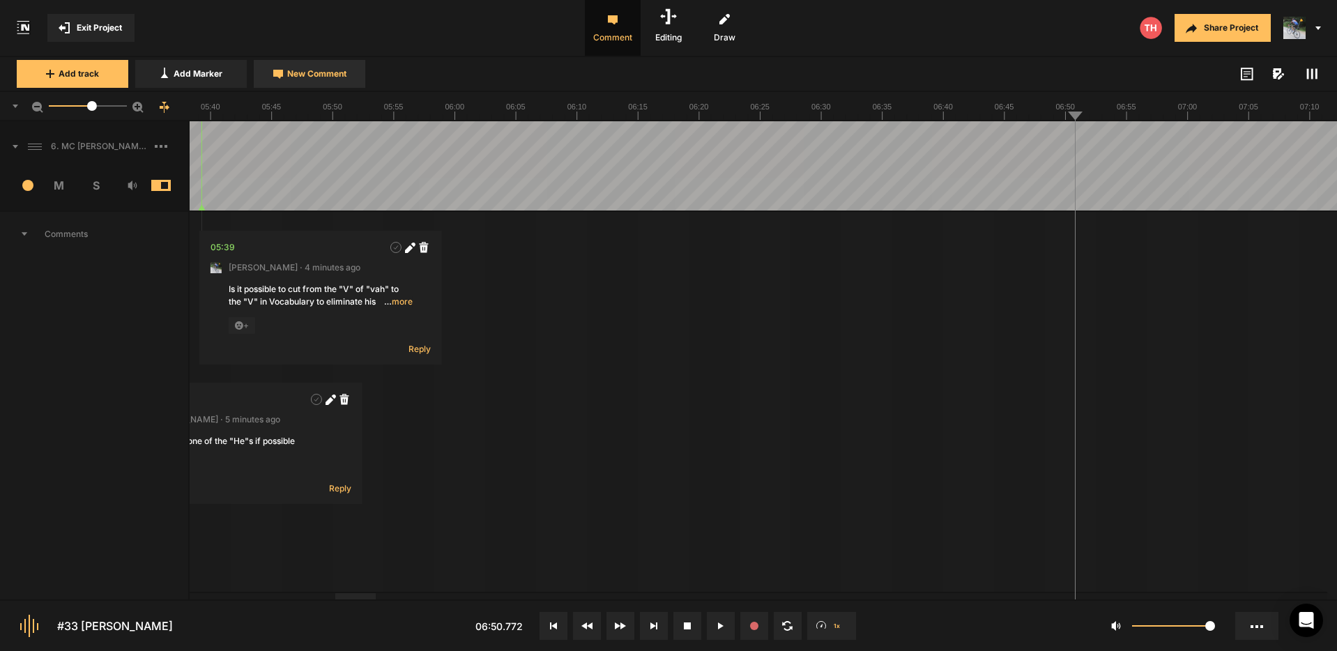
click at [312, 77] on span "New Comment" at bounding box center [316, 74] width 59 height 13
type textarea "Eliminate one of the "and"s if possible"
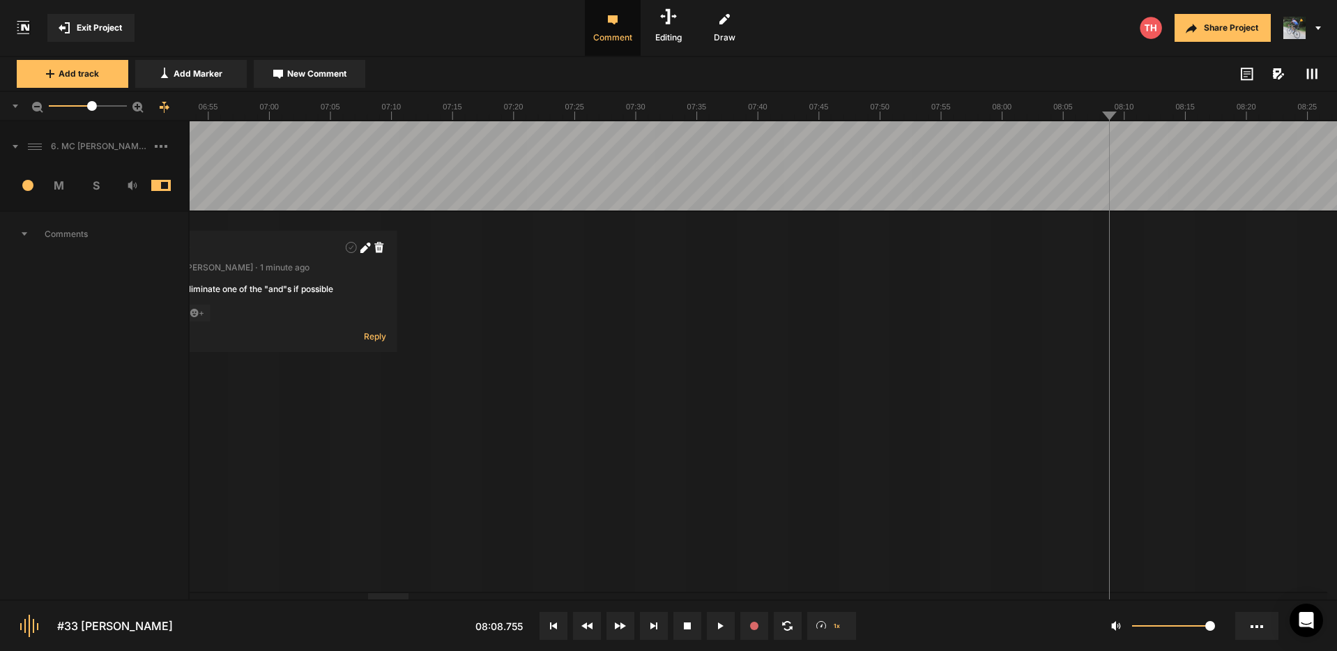
click at [318, 74] on span "New Comment" at bounding box center [316, 74] width 59 height 13
type textarea "Cut "and we had""
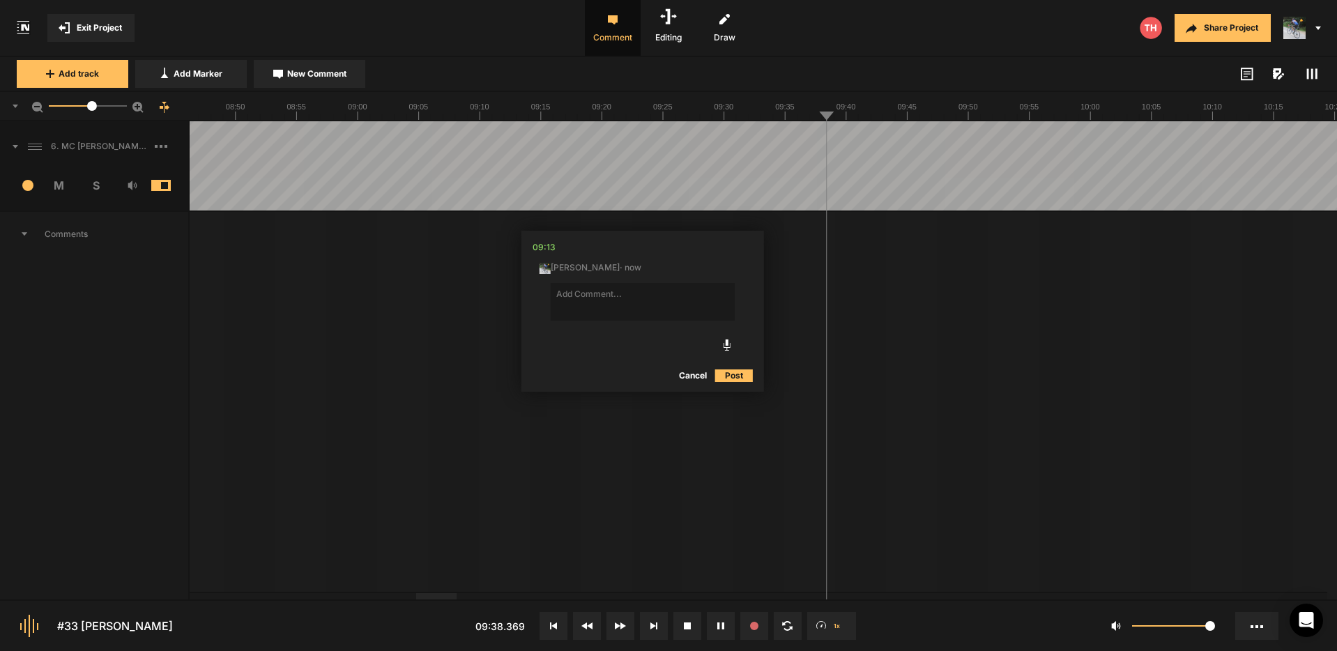
drag, startPoint x: 699, startPoint y: 376, endPoint x: 692, endPoint y: 330, distance: 46.5
click at [698, 376] on button "Cancel" at bounding box center [693, 375] width 45 height 17
click at [300, 75] on span "New Comment" at bounding box center [316, 74] width 59 height 13
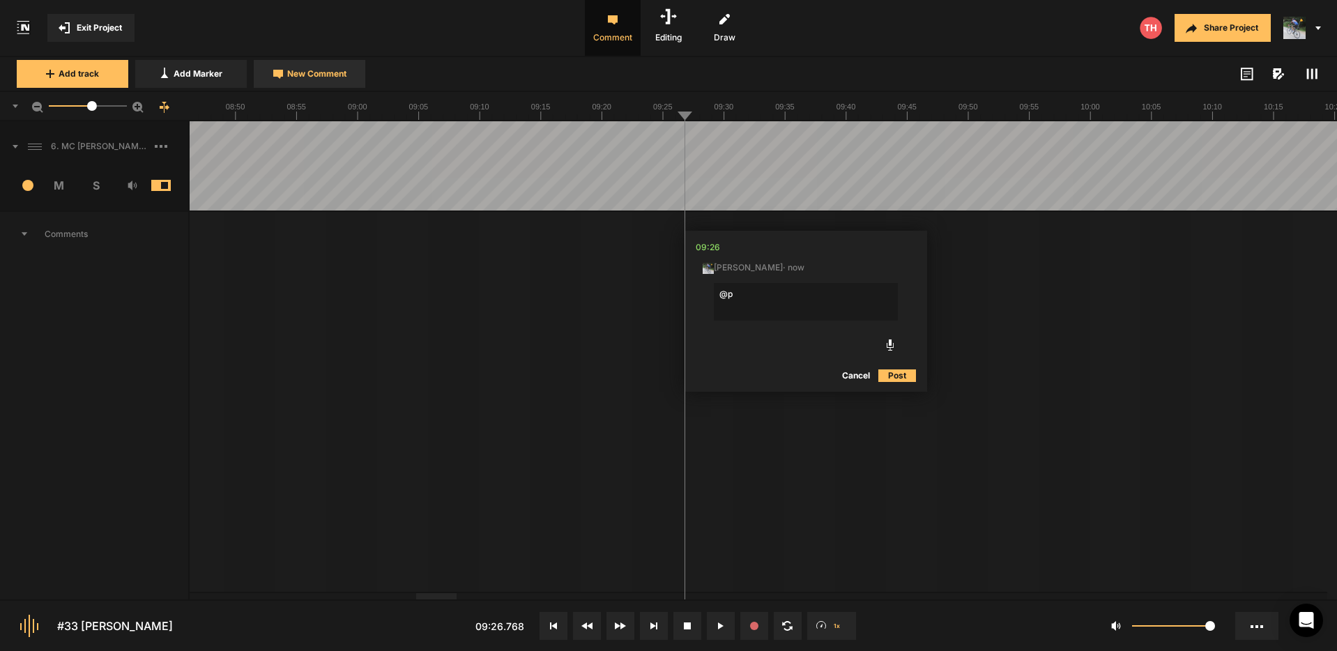
type textarea "@"
type textarea "D"
type textarea "I love this line of VO. @[PERSON_NAME]"
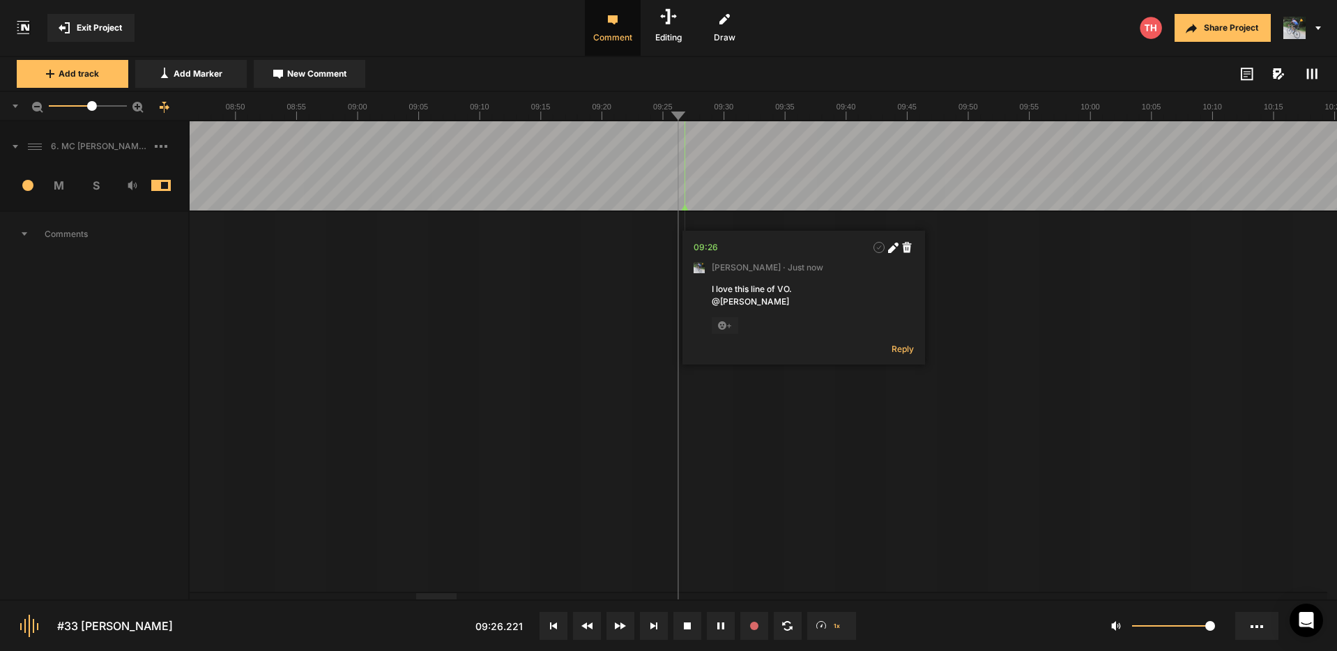
click at [639, 204] on nt-track "6. MC [PERSON_NAME] Hard Lock 1 M S Comments 00:00 [PERSON_NAME] · [DATE] Anoth…" at bounding box center [668, 442] width 1337 height 643
drag, startPoint x: 726, startPoint y: 230, endPoint x: 681, endPoint y: 224, distance: 45.0
click at [654, 205] on nt-marker at bounding box center [654, 165] width 1 height 89
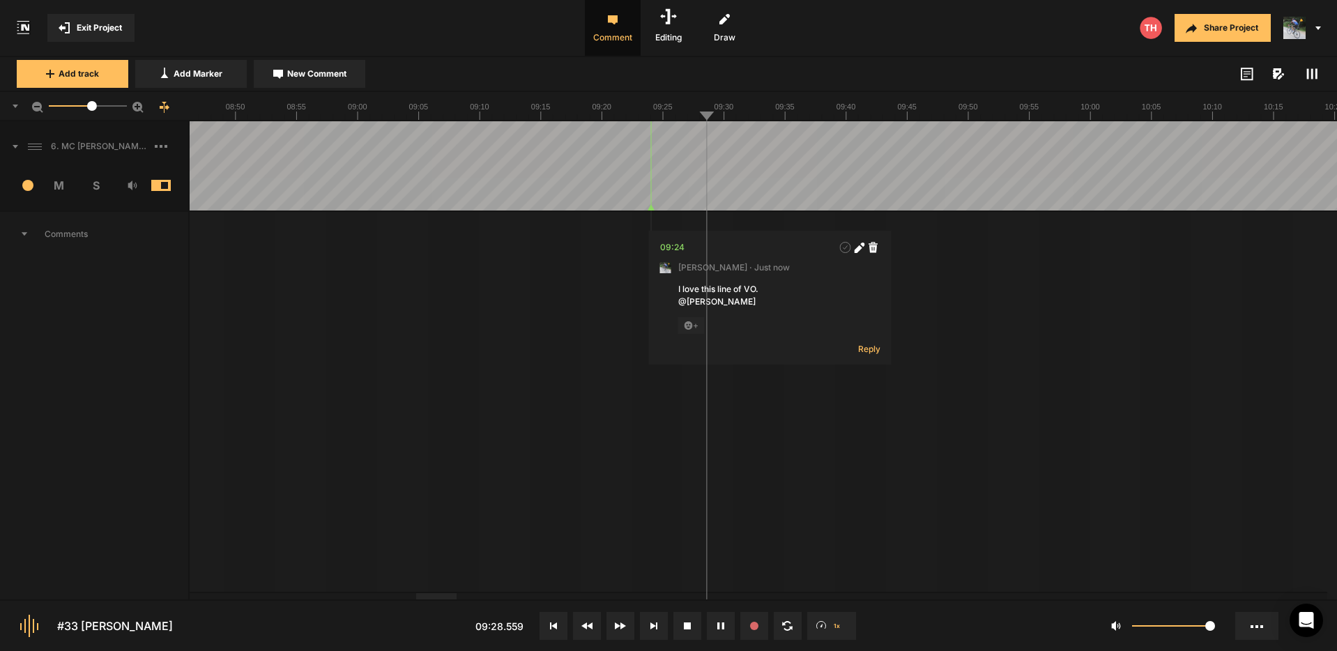
click at [642, 208] on nt-marker at bounding box center [642, 165] width 1 height 89
click at [721, 624] on icon at bounding box center [721, 625] width 6 height 7
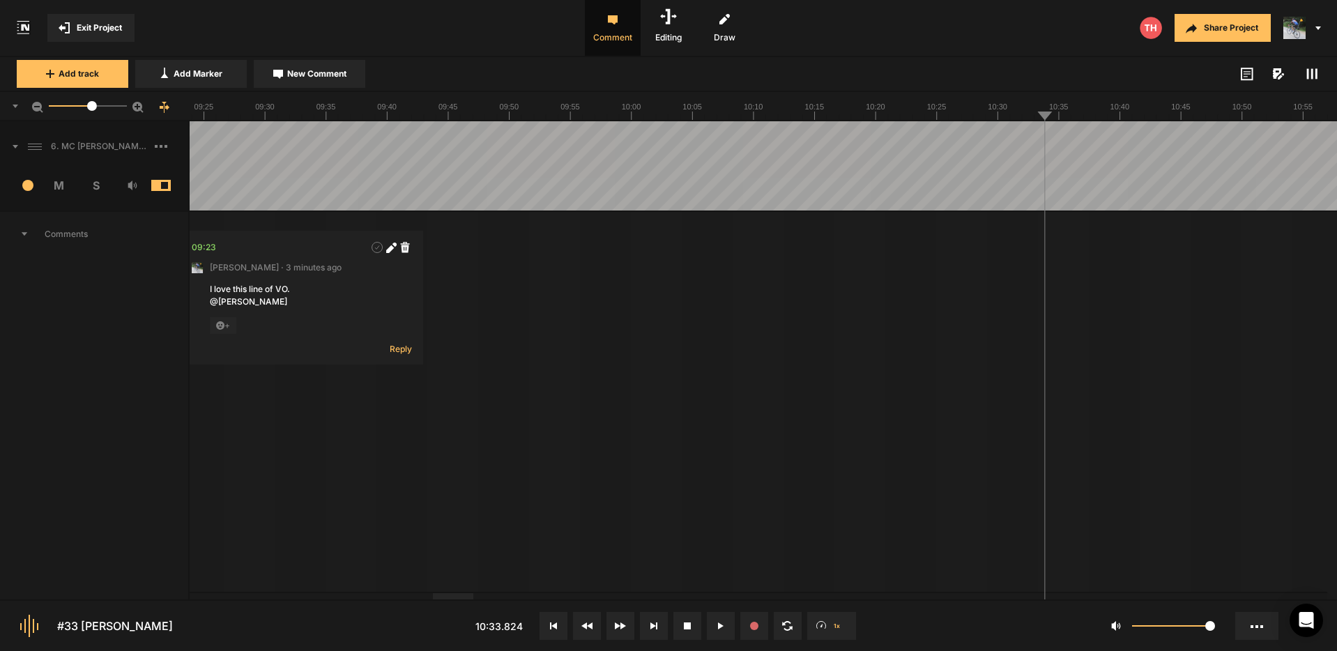
click at [302, 77] on span "New Comment" at bounding box center [316, 74] width 59 height 13
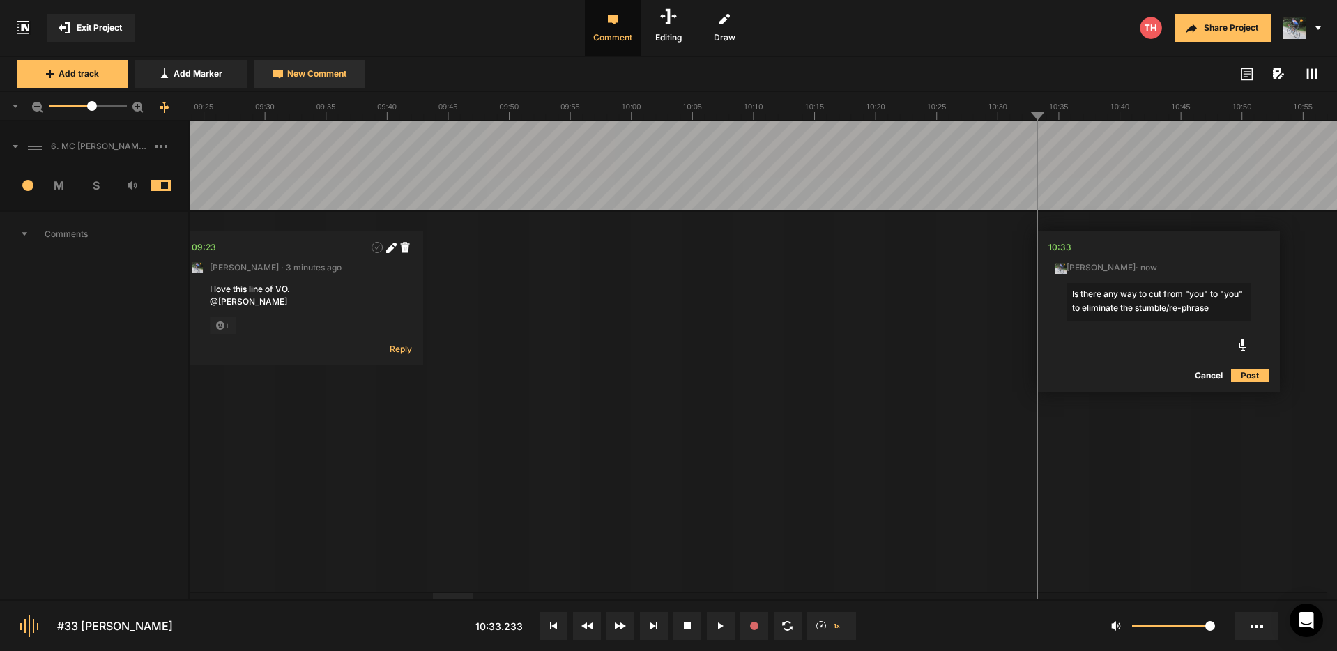
type textarea "Is there any way to cut from "you" to "you" to eliminate the stumble/re-phrase?"
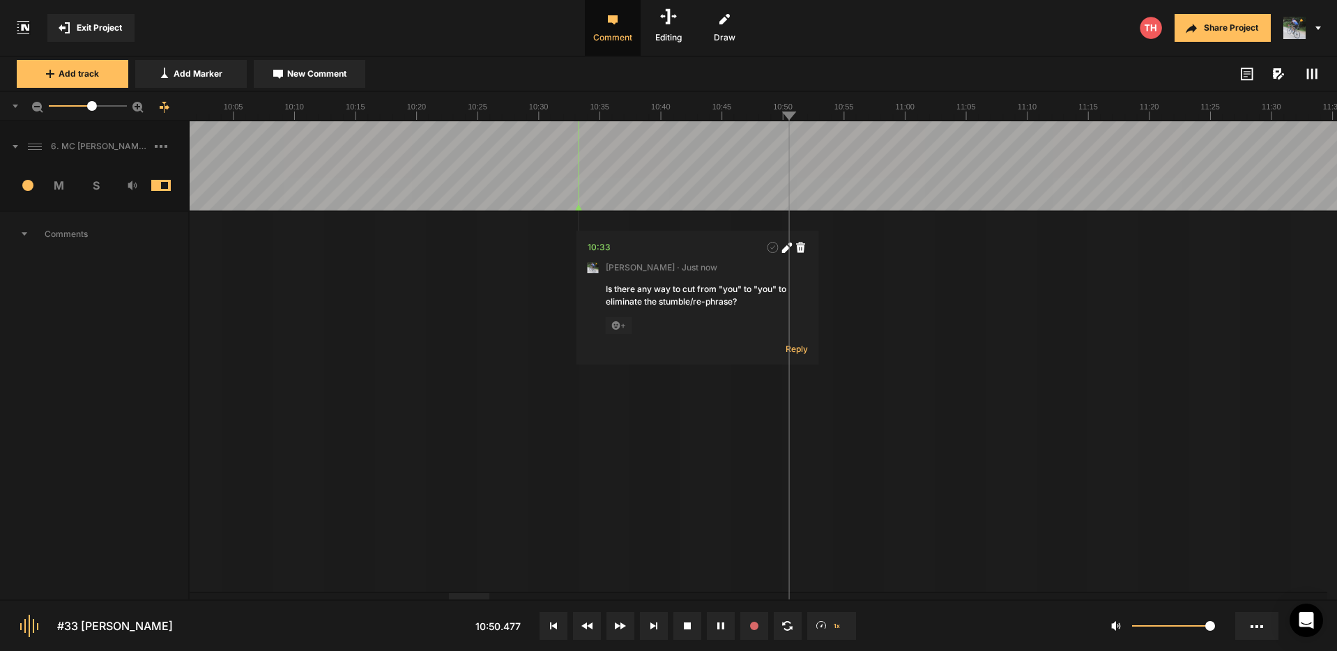
click at [947, 372] on button "Cancel" at bounding box center [950, 375] width 45 height 17
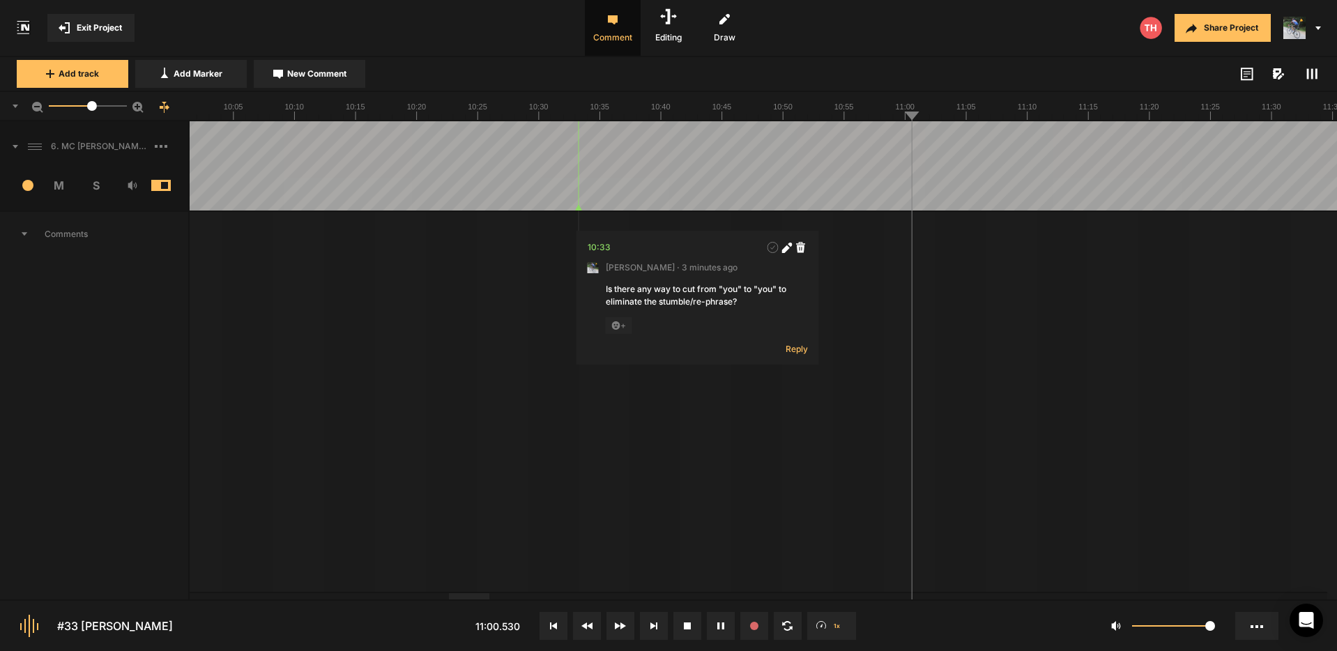
click at [333, 70] on span "New Comment" at bounding box center [316, 74] width 59 height 13
type textarea "C"
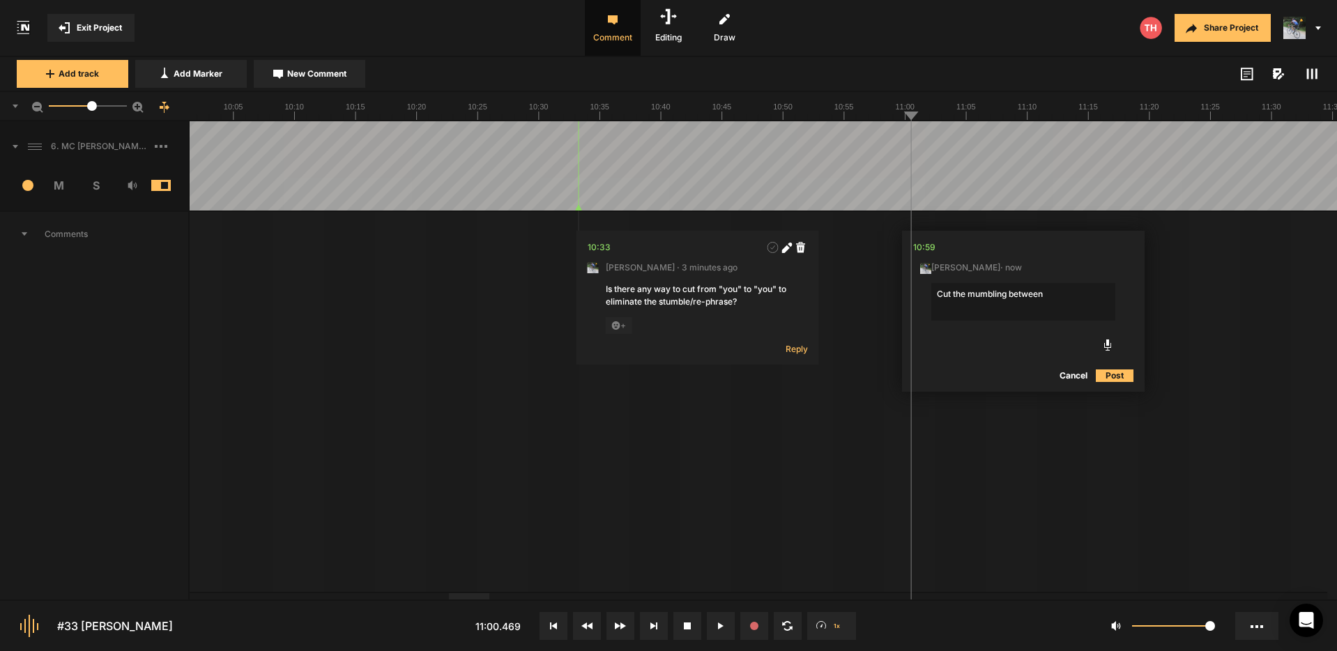
click at [1052, 293] on textarea "Cut the mumbling between" at bounding box center [1023, 302] width 184 height 38
click at [937, 294] on textarea "Cut the mumbling between "out" and "it's"" at bounding box center [1023, 302] width 184 height 38
type textarea "If possible, cut the mumbling between "out" and "it's""
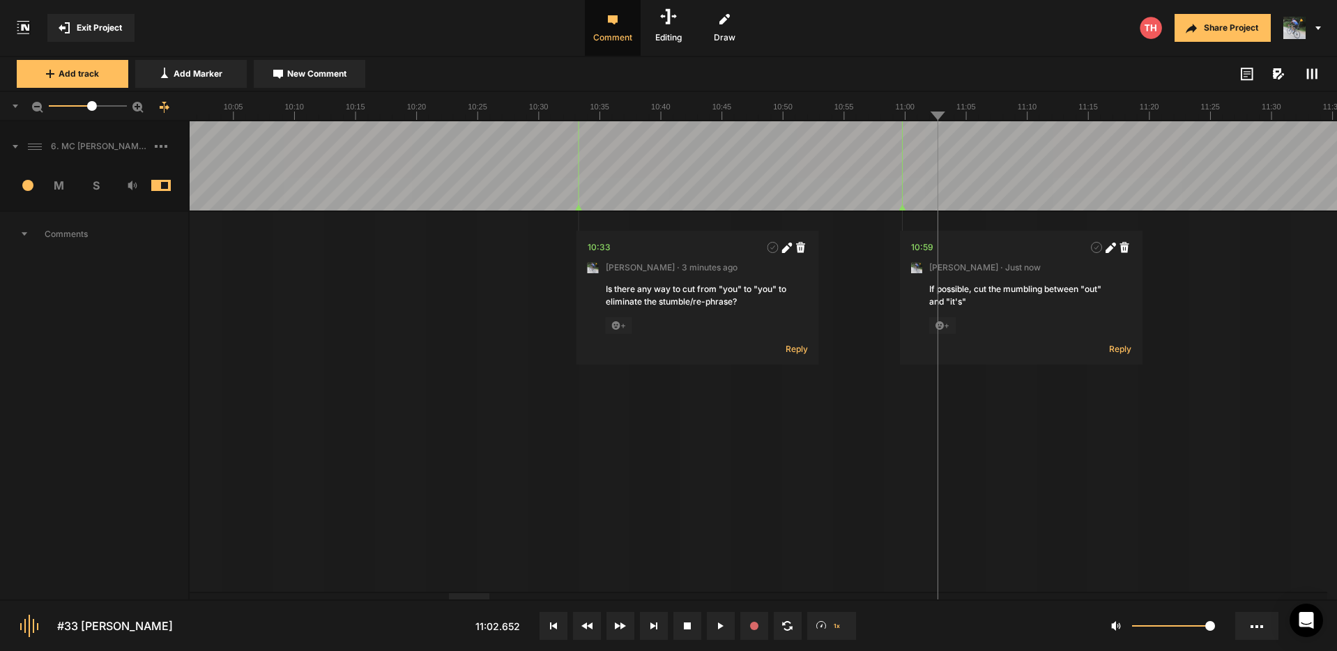
click at [297, 70] on span "New Comment" at bounding box center [316, 74] width 59 height 13
type textarea "R"
type textarea "Noticable edit in the phrase "that doctor". Can it be smoothed out?"
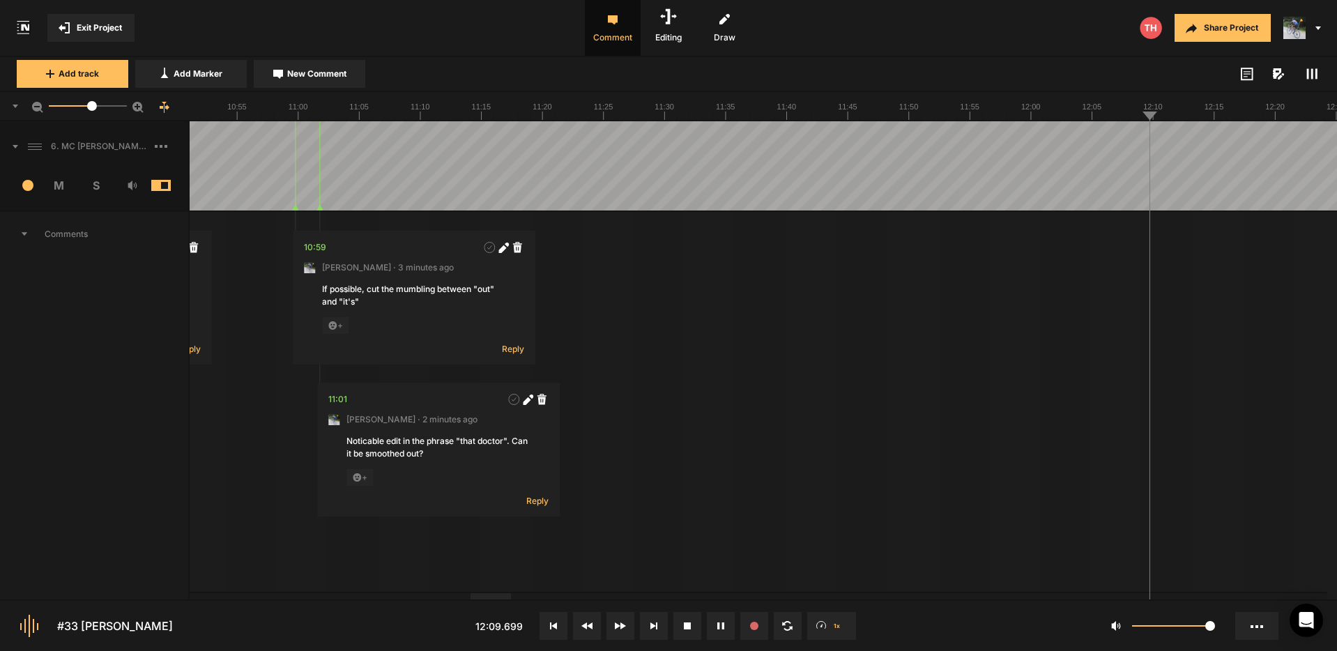
click at [297, 78] on span "New Comment" at bounding box center [316, 74] width 59 height 13
type textarea "Can "when" be eliminated?"
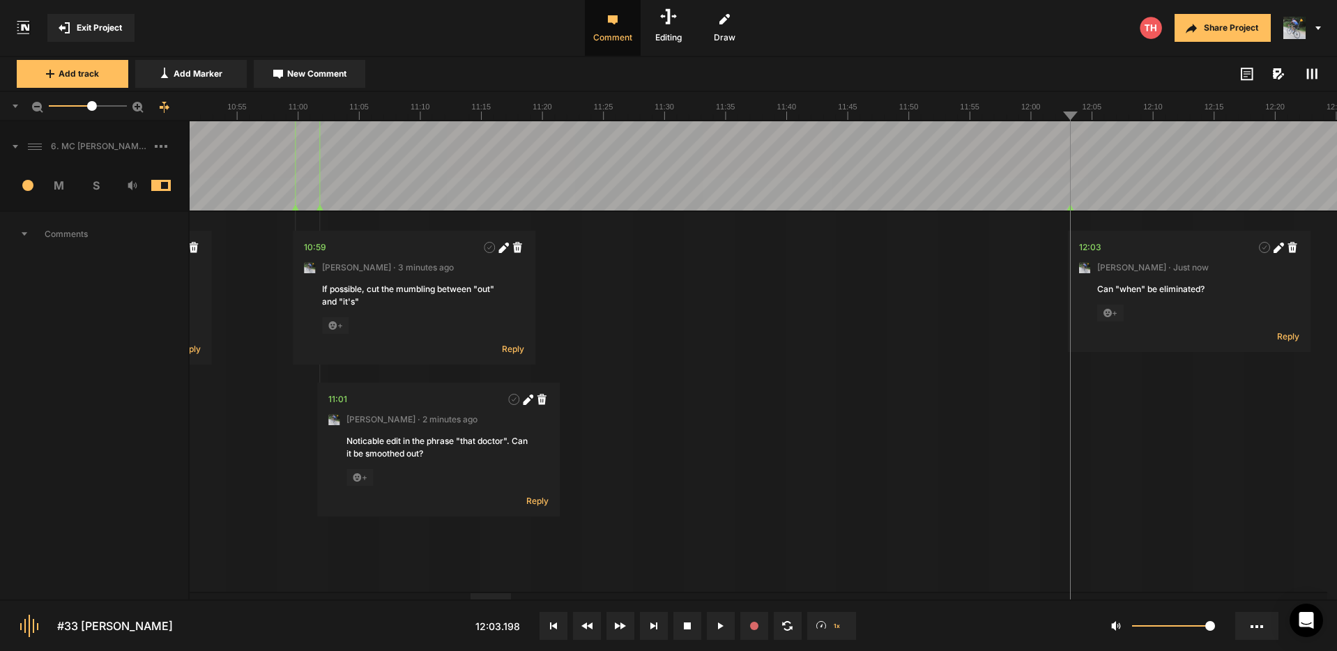
click at [1280, 246] on icon at bounding box center [1278, 248] width 10 height 10
click at [1142, 291] on textarea "Can "when" be eliminated?" at bounding box center [1189, 302] width 184 height 38
type textarea "Can "whe..." be eliminated?"
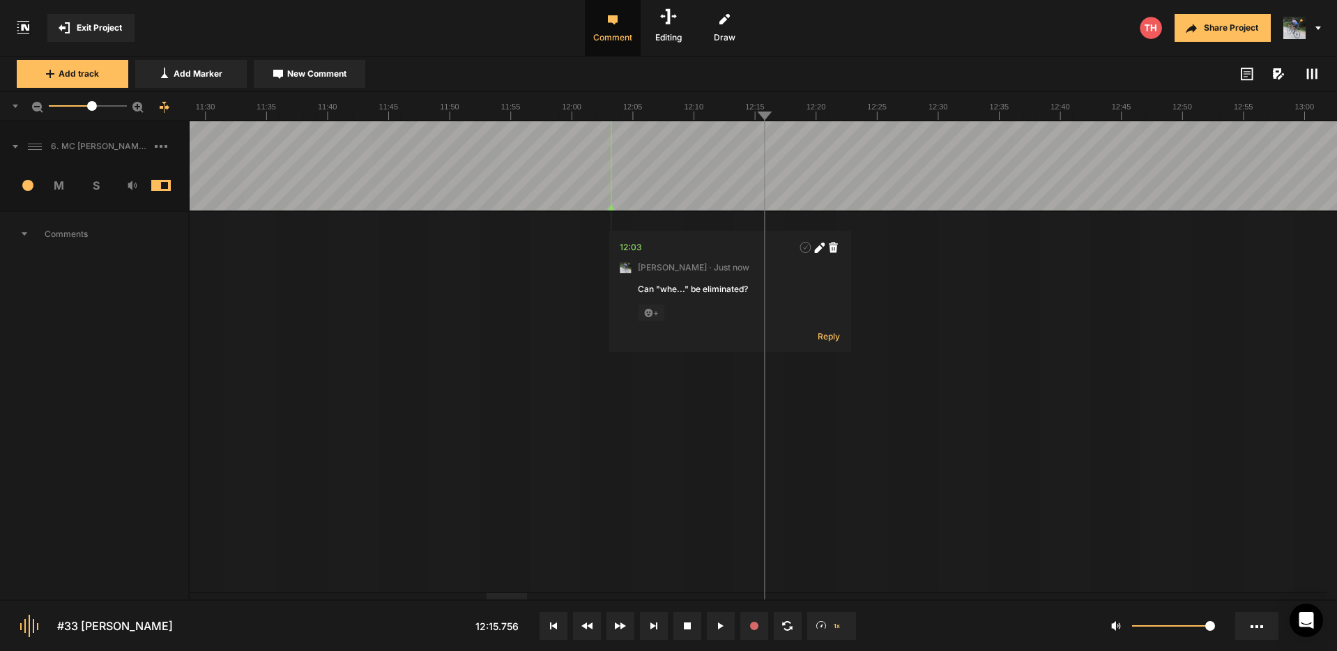
click at [307, 75] on span "New Comment" at bounding box center [316, 74] width 59 height 13
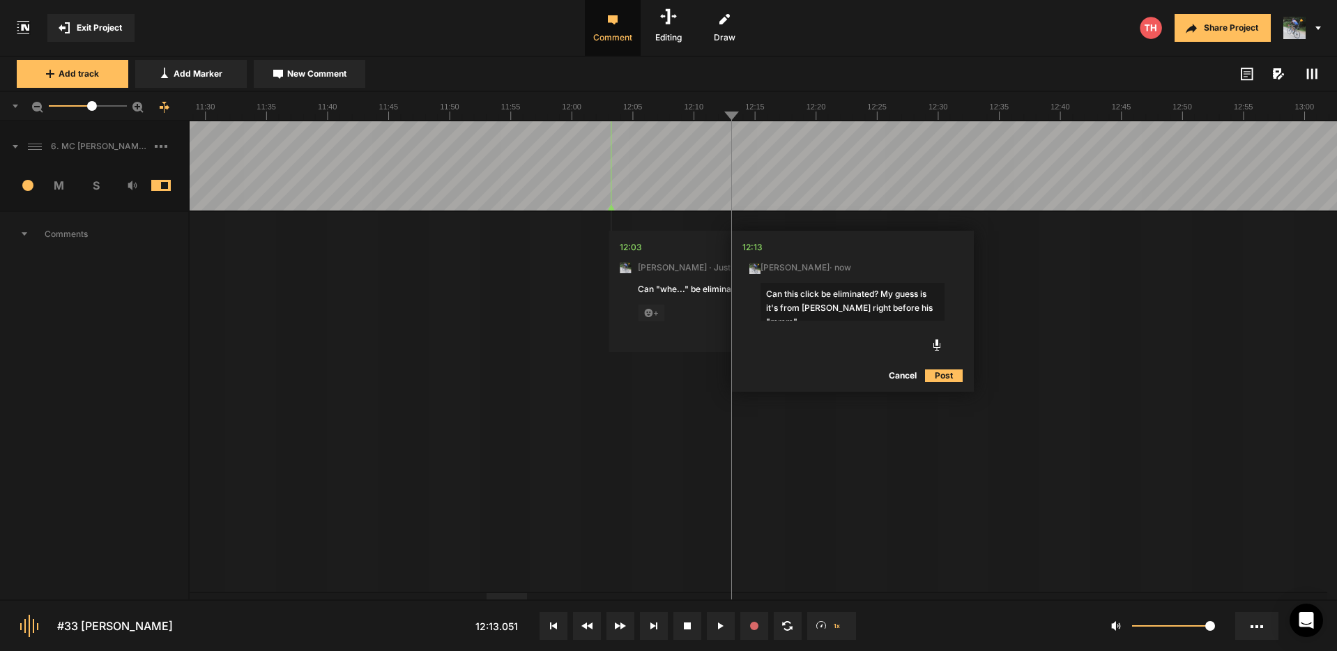
type textarea "Can this click be eliminated? My guess is it's from Paul right before his "mmm""
click at [945, 377] on button "Post" at bounding box center [944, 375] width 38 height 17
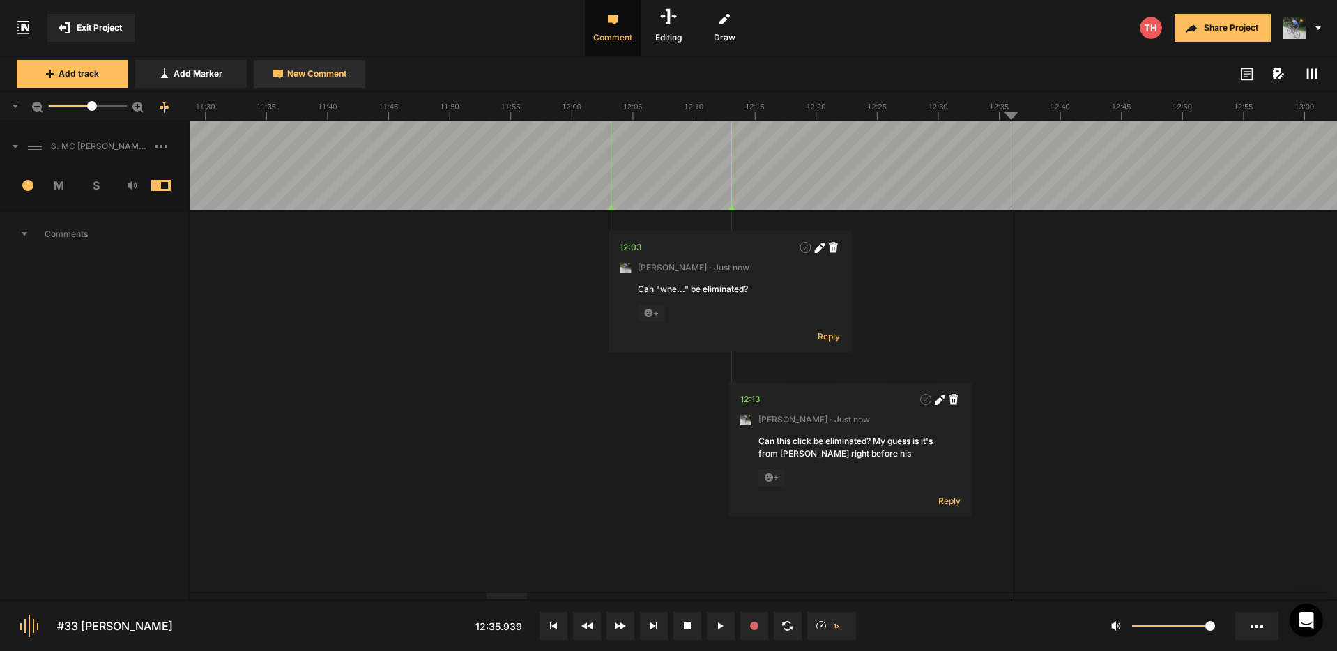
click at [321, 69] on span "New Comment" at bounding box center [316, 74] width 59 height 13
type textarea "Elminated "in a in a" please"
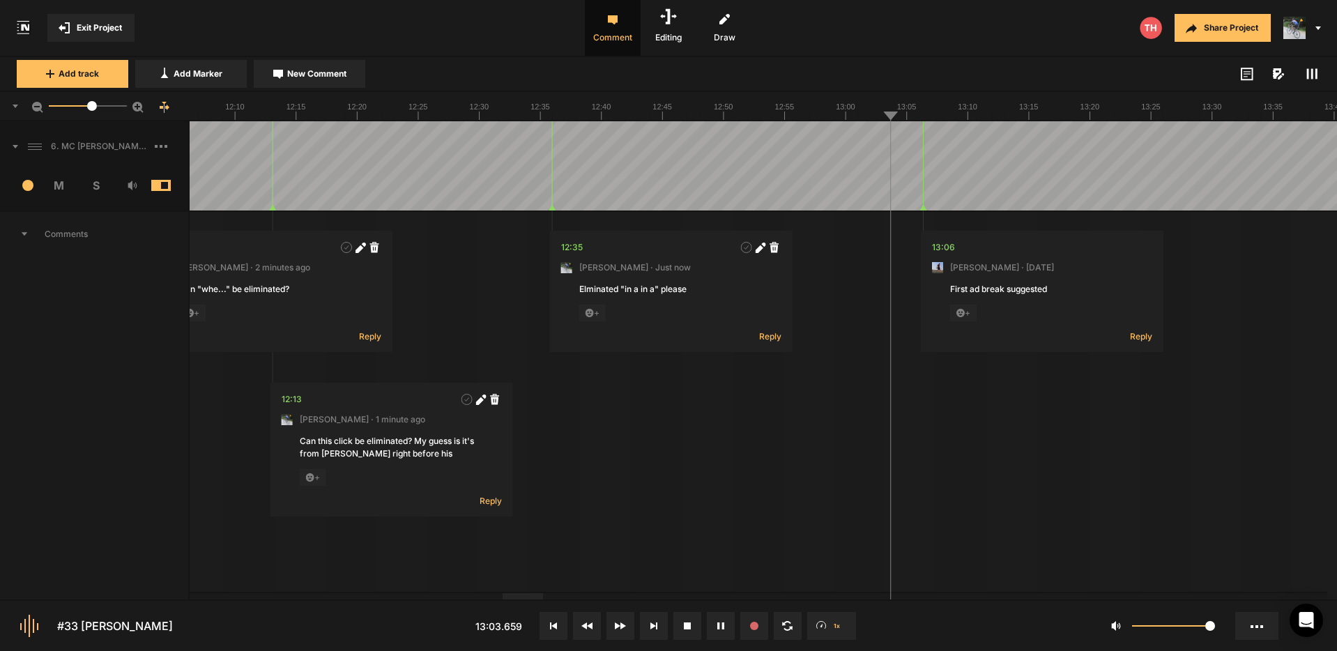
click at [309, 72] on span "New Comment" at bounding box center [316, 74] width 59 height 13
type textarea "t"
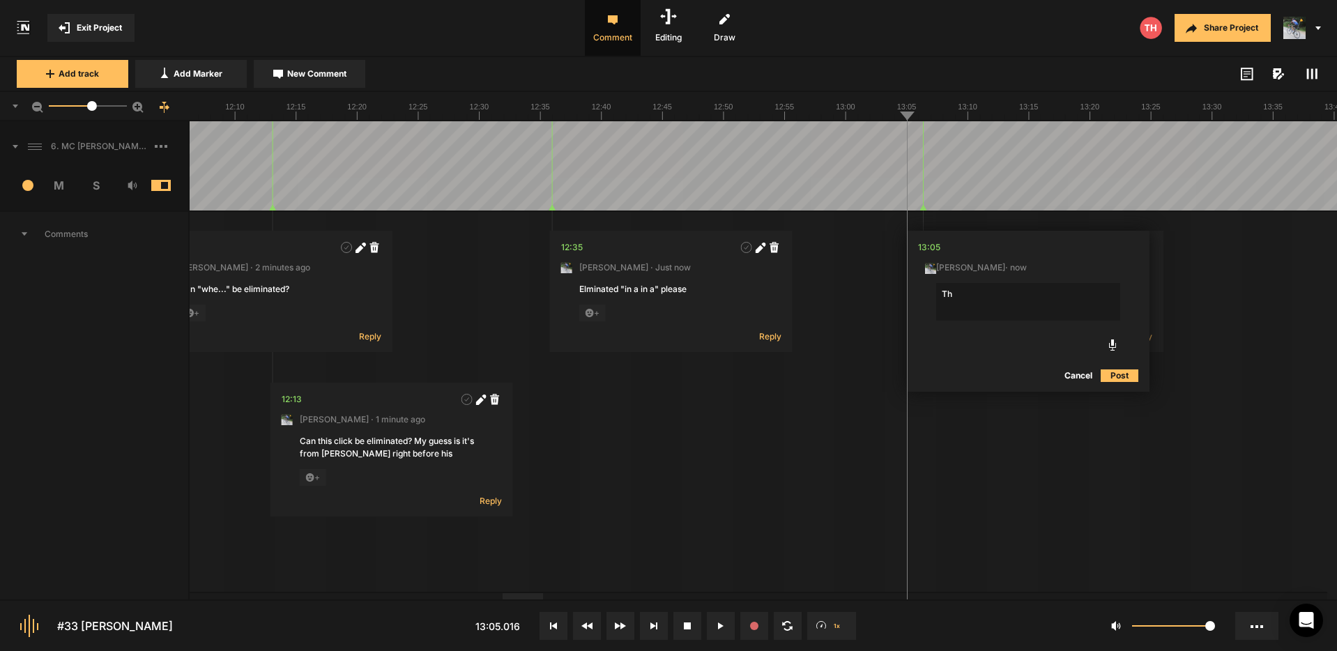
type textarea "T"
click at [948, 320] on textarea "I like this transition a lot. A good decay in the music, but the new VO comes i…" at bounding box center [1028, 308] width 184 height 50
click at [944, 319] on textarea "I like this transition a lot. A good decay in the music, but the new VO comes i…" at bounding box center [1028, 308] width 184 height 50
drag, startPoint x: 1095, startPoint y: 292, endPoint x: 1073, endPoint y: 293, distance: 22.3
click at [1073, 293] on textarea "I like this transition a lot. A good decay in the music, but the new VO comes i…" at bounding box center [1028, 308] width 184 height 50
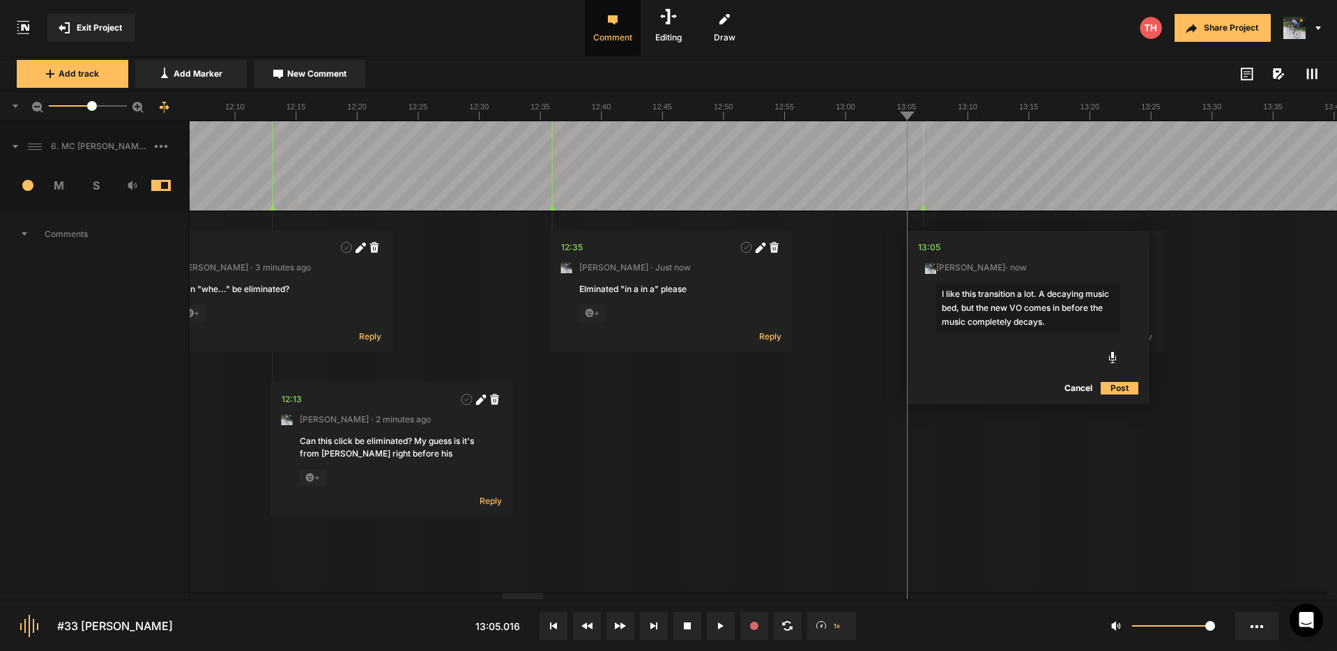
click at [963, 307] on textarea "I like this transition a lot. A decaying music bed, but the new VO comes in bef…" at bounding box center [1028, 308] width 184 height 50
click at [1014, 307] on textarea "I like this transition a lot. A decaying music bed, and the new VO comes in bef…" at bounding box center [1028, 308] width 184 height 50
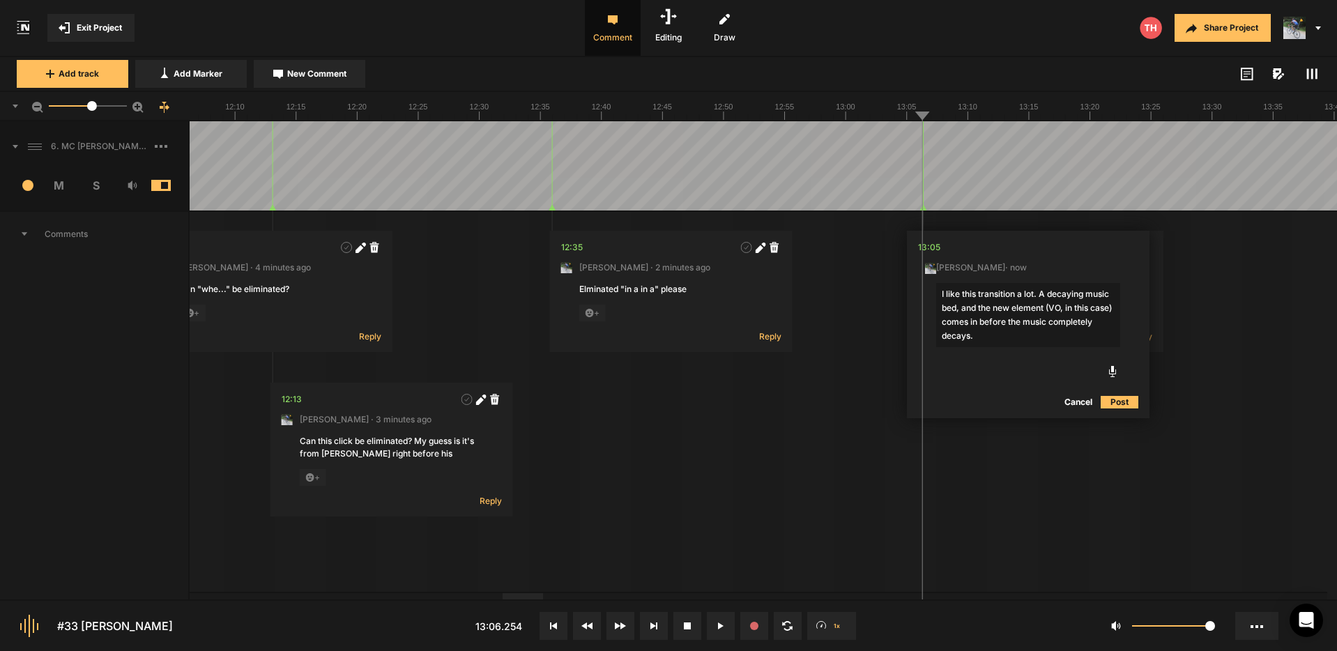
type textarea "I like this transition a lot. A decaying music bed, and the new element (VO, in…"
click at [1123, 403] on button "Post" at bounding box center [1120, 402] width 38 height 17
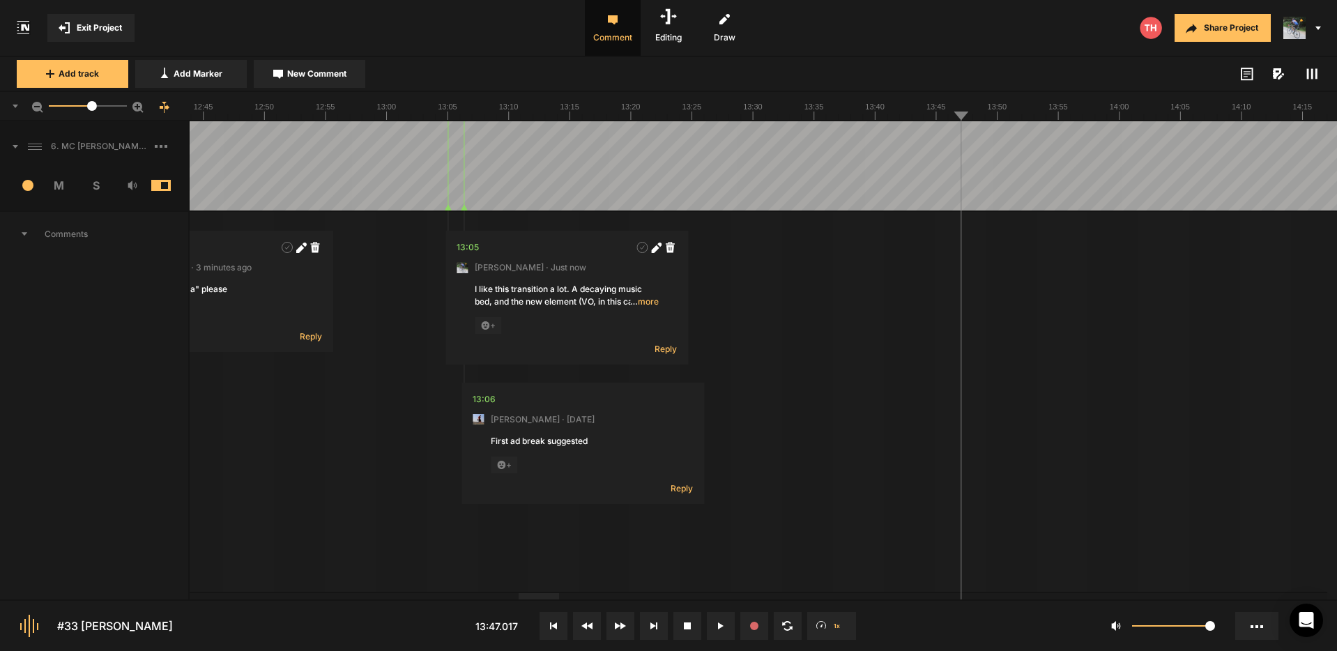
click at [305, 79] on span "New Comment" at bounding box center [316, 74] width 59 height 13
type textarea "C"
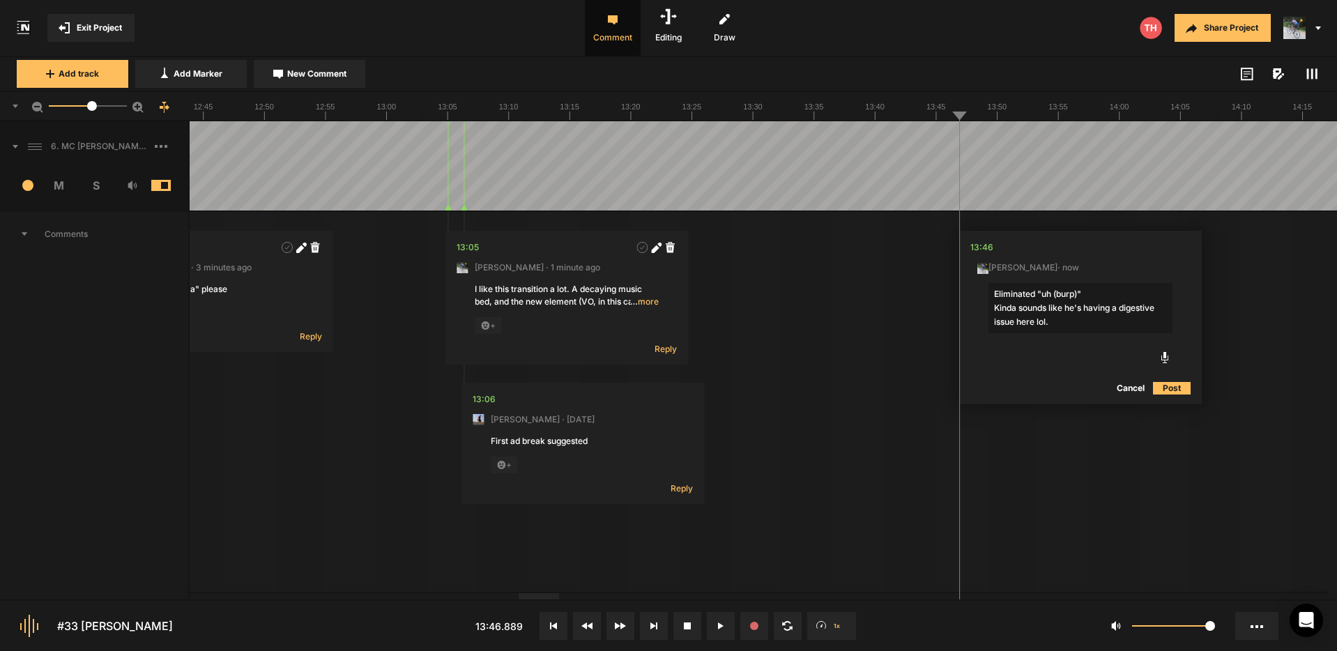
click at [1060, 321] on textarea "Eliminated "uh (burp)" Kinda sounds like he's having a digestive issue here lol." at bounding box center [1080, 308] width 184 height 50
click at [1032, 336] on textarea "Eliminated "uh (burp)" Kinda sounds like he's having a digestive issue here lol…" at bounding box center [1080, 315] width 184 height 64
type textarea "Eliminated "uh (burp)" Kinda sounds like he's having a digestive issue here lol…"
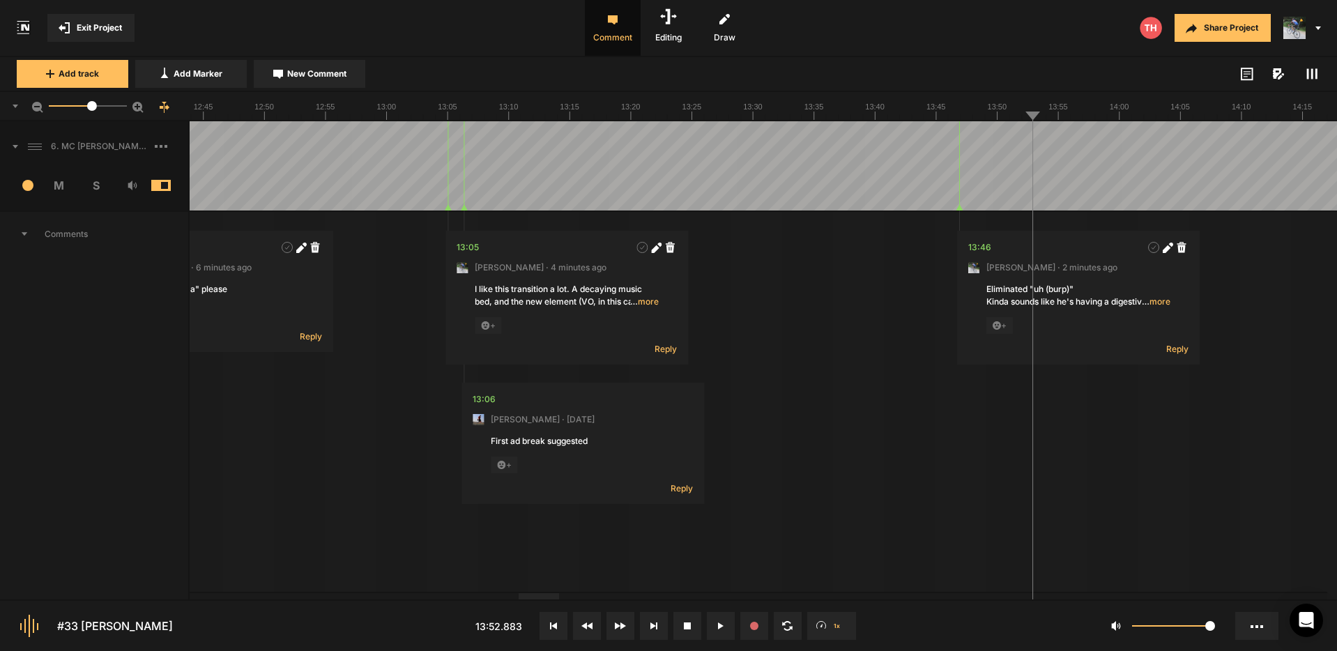
click at [296, 75] on span "New Comment" at bounding box center [316, 74] width 59 height 13
click at [1113, 293] on textarea "Eliminate "(couth noise) but I"" at bounding box center [1150, 302] width 184 height 38
type textarea "Eliminate "(mouth noise) but I""
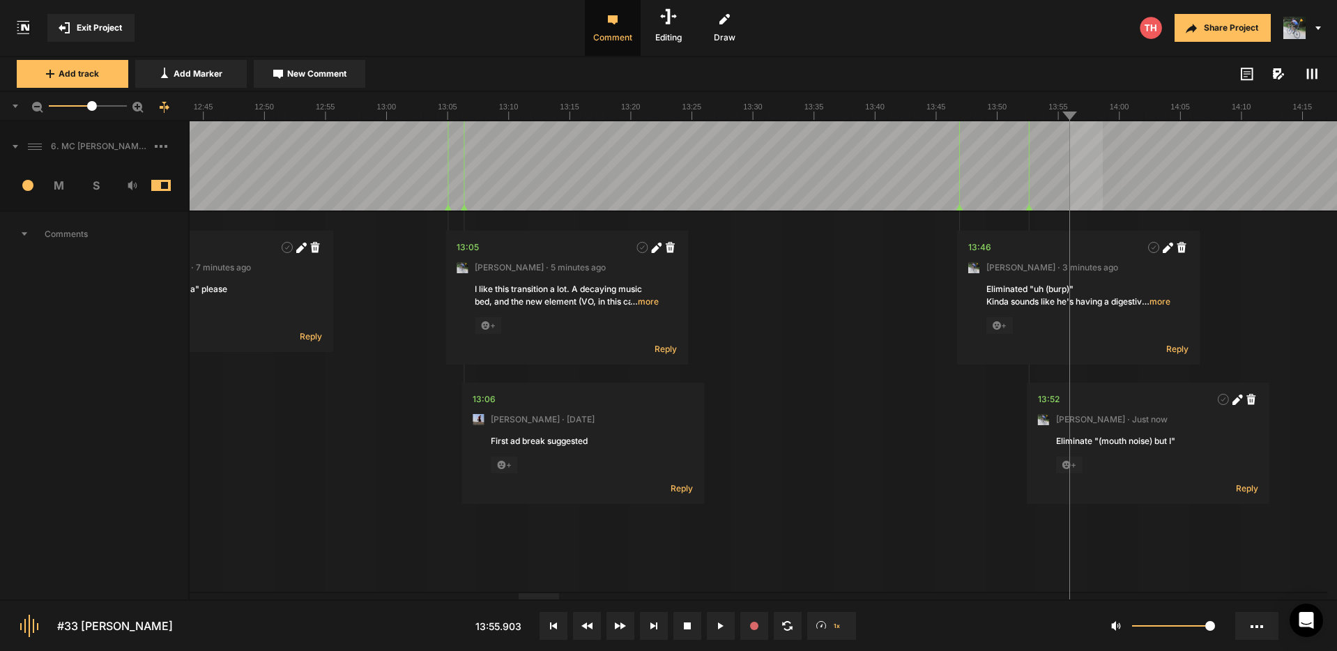
drag, startPoint x: 1070, startPoint y: 139, endPoint x: 1103, endPoint y: 139, distance: 32.8
click at [1249, 375] on button "Cancel" at bounding box center [1241, 375] width 45 height 17
click at [313, 75] on span "New Comment" at bounding box center [316, 74] width 59 height 13
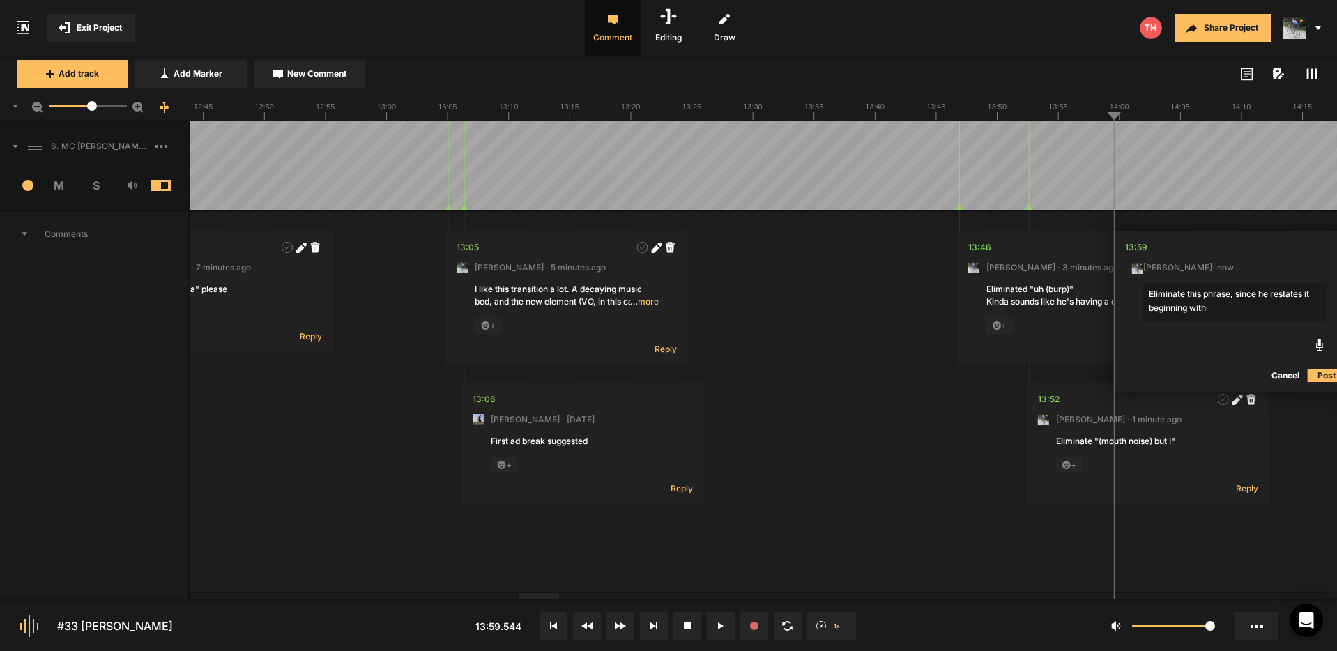
click at [1227, 309] on textarea "Eliminate this phrase, since he restates it beginning with" at bounding box center [1235, 302] width 184 height 38
click at [1204, 291] on textarea "Eliminate this phrase, since he restates it beginning with "I felt like"" at bounding box center [1235, 302] width 184 height 38
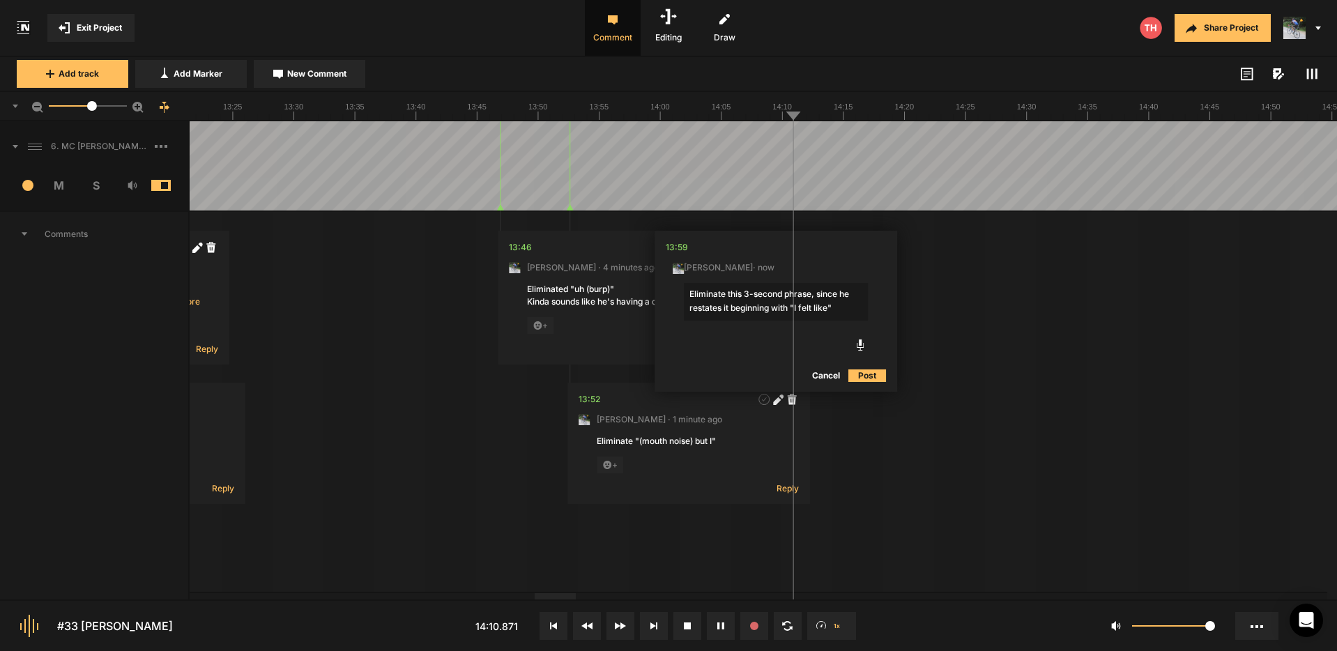
click at [835, 309] on textarea "Eliminate this 3-second phrase, since he restates it beginning with "I felt lik…" at bounding box center [776, 302] width 184 height 38
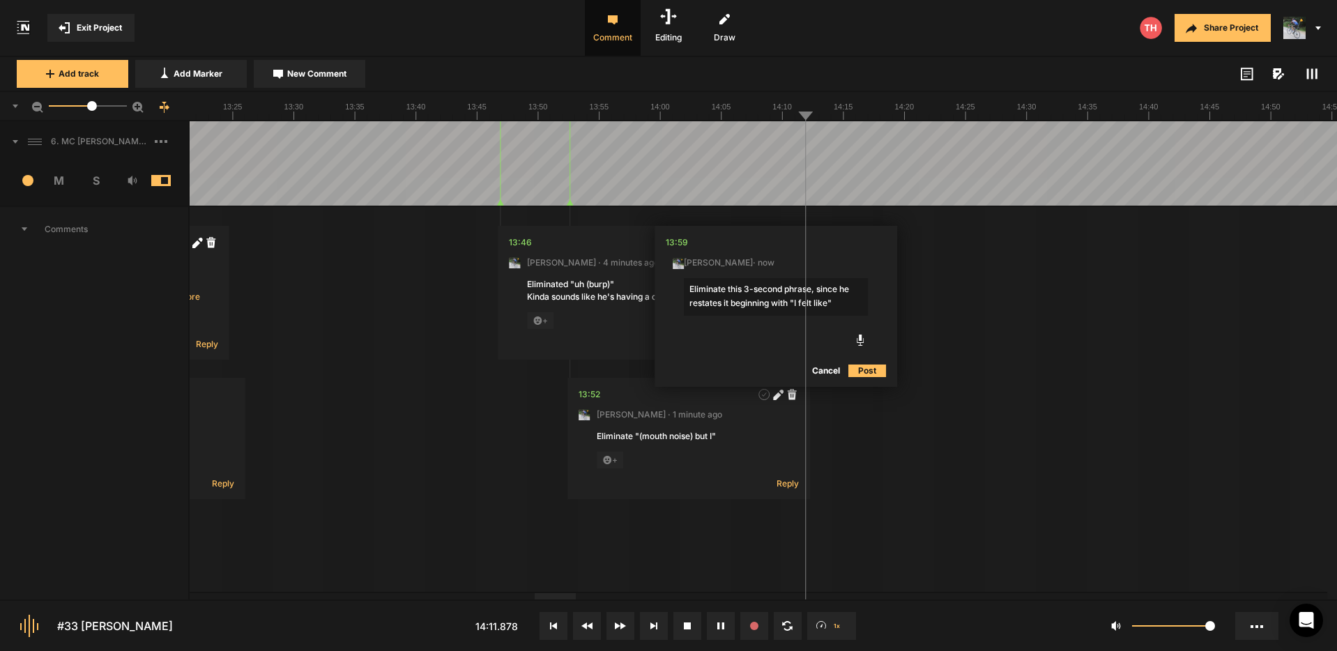
scroll to position [14, 0]
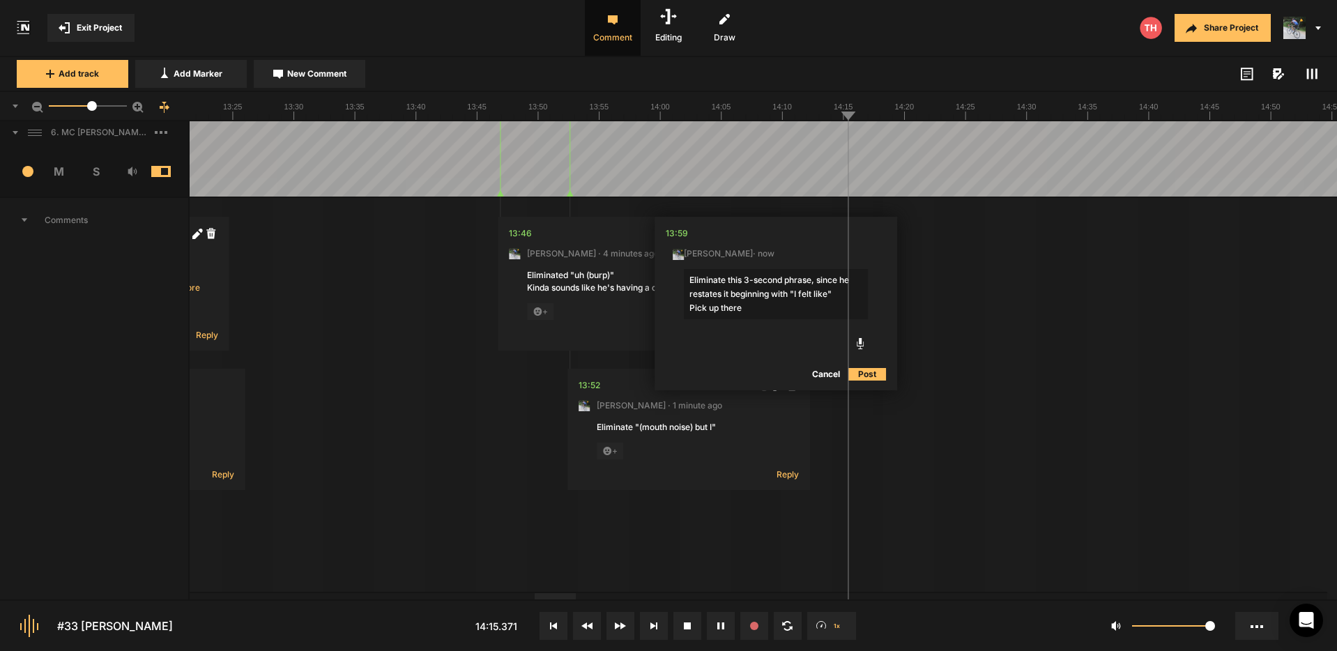
type textarea "Eliminate this 3-second phrase, since he restates it beginning with "I felt lik…"
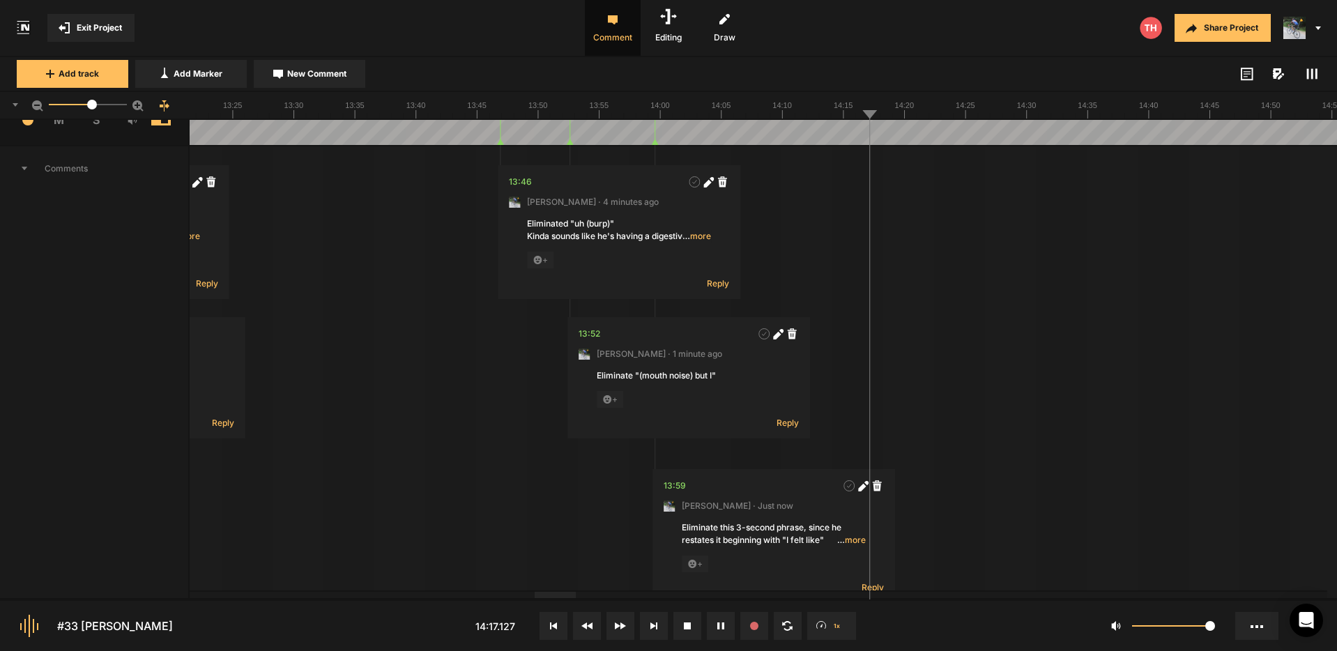
scroll to position [0, 0]
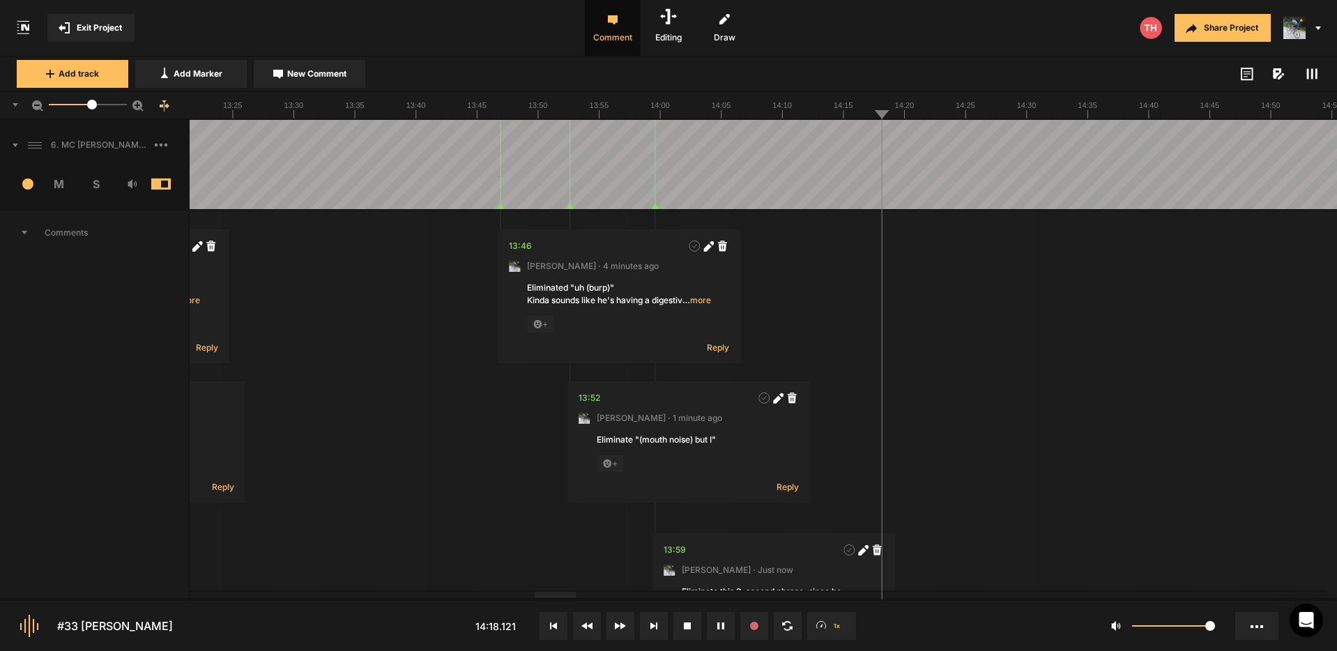
click at [616, 198] on nt-track "6. MC Julian Weber Hard Lock 1 M S Comments 00:00 Micah Foster · 5 months ago A…" at bounding box center [668, 517] width 1337 height 795
click at [609, 204] on nt-marker at bounding box center [609, 164] width 1 height 89
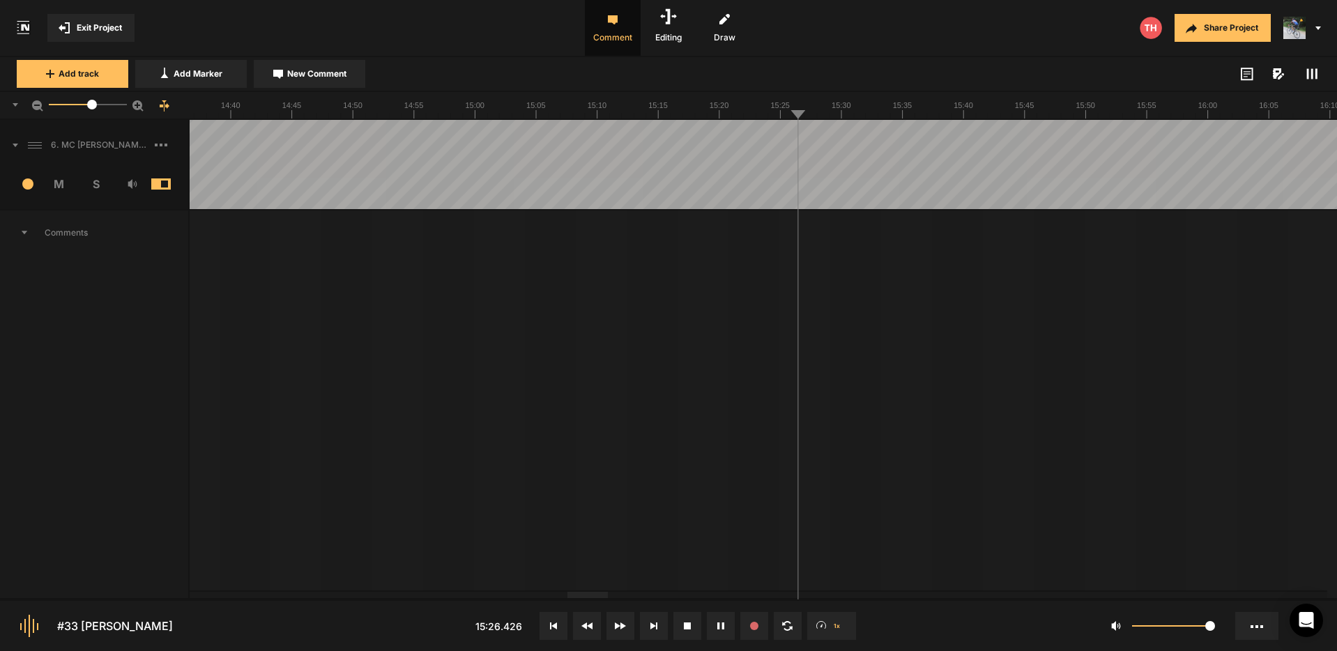
click at [317, 73] on span "New Comment" at bounding box center [316, 74] width 59 height 13
type textarea "I"
type textarea "Cut from "still" to "still""
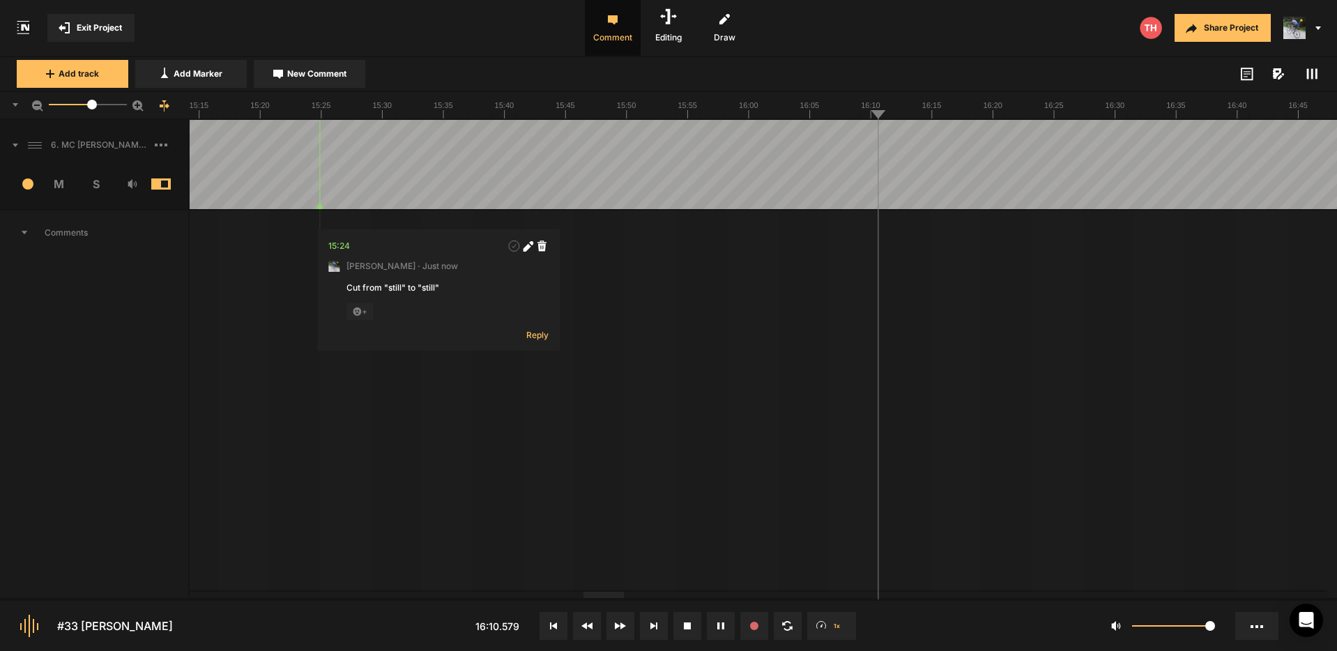
click at [643, 598] on div at bounding box center [634, 595] width 40 height 6
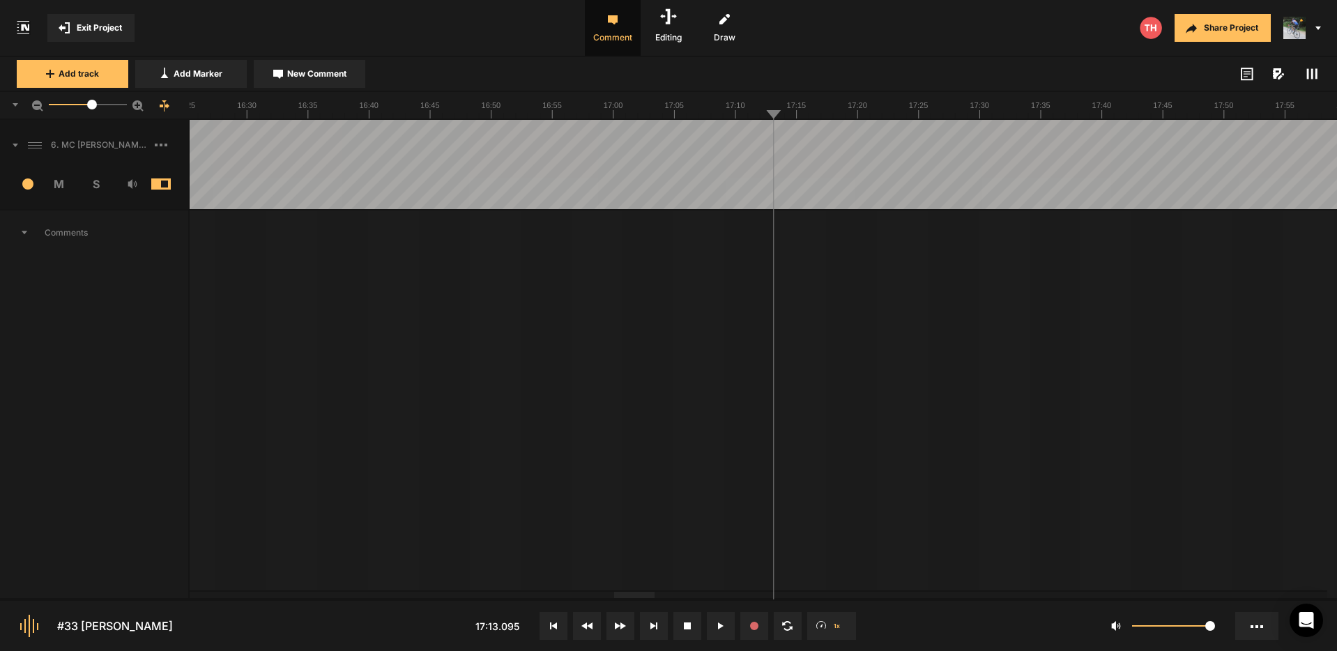
click at [330, 80] on button "New Comment" at bounding box center [310, 74] width 112 height 28
type textarea "Cut "I just""
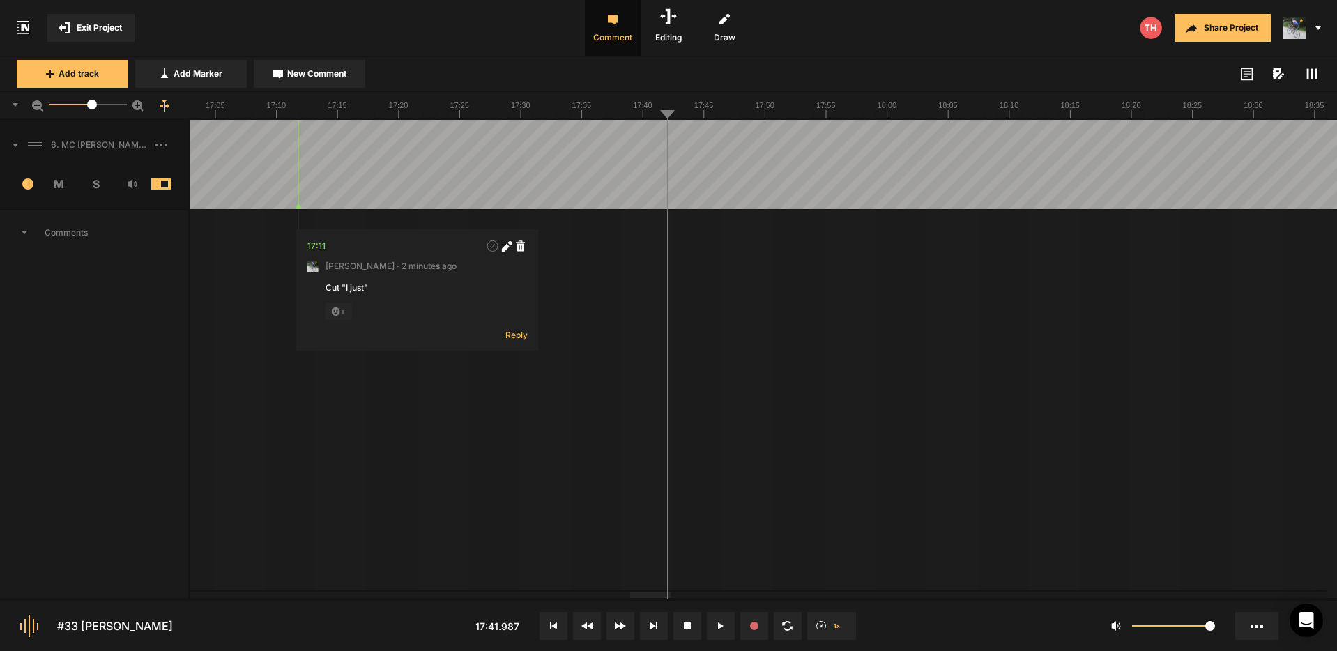
click at [725, 625] on button at bounding box center [721, 626] width 28 height 28
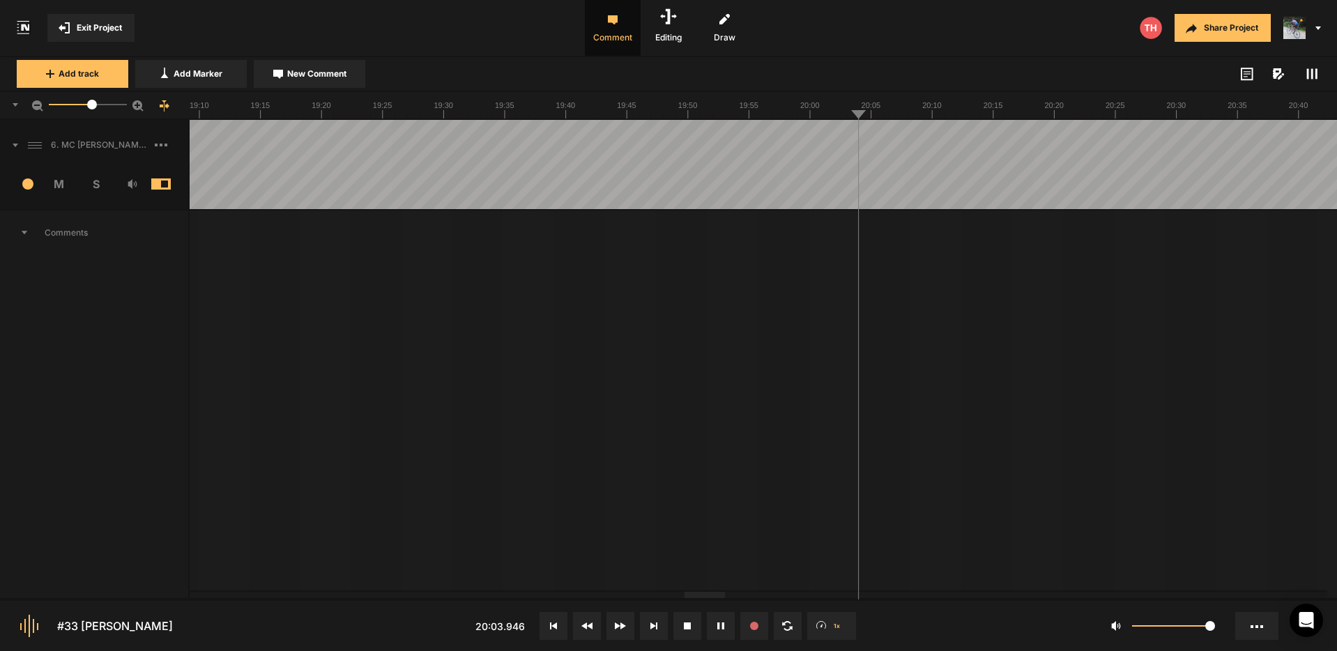
drag, startPoint x: 1146, startPoint y: 139, endPoint x: 1097, endPoint y: 146, distance: 49.3
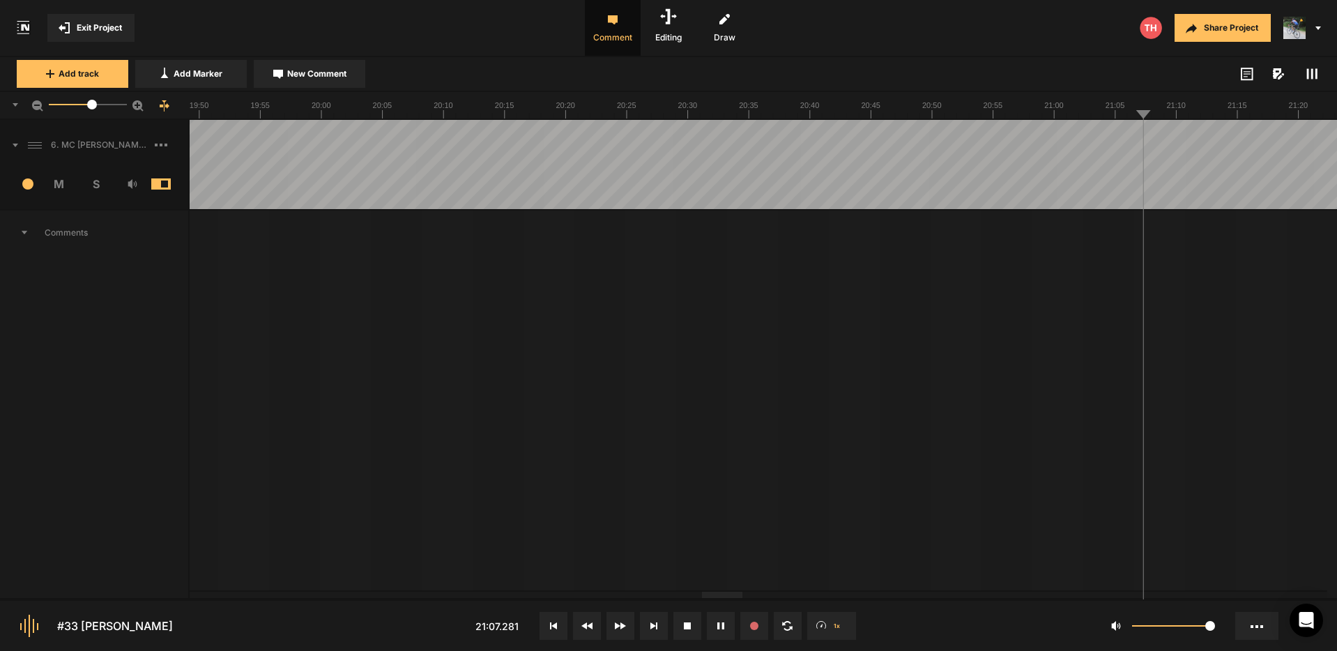
click at [1273, 142] on div at bounding box center [1309, 164] width 32239 height 89
click at [1295, 141] on div at bounding box center [800, 164] width 32239 height 89
click at [1282, 141] on div at bounding box center [268, 164] width 32239 height 89
drag, startPoint x: 1057, startPoint y: 137, endPoint x: 1072, endPoint y: 140, distance: 15.0
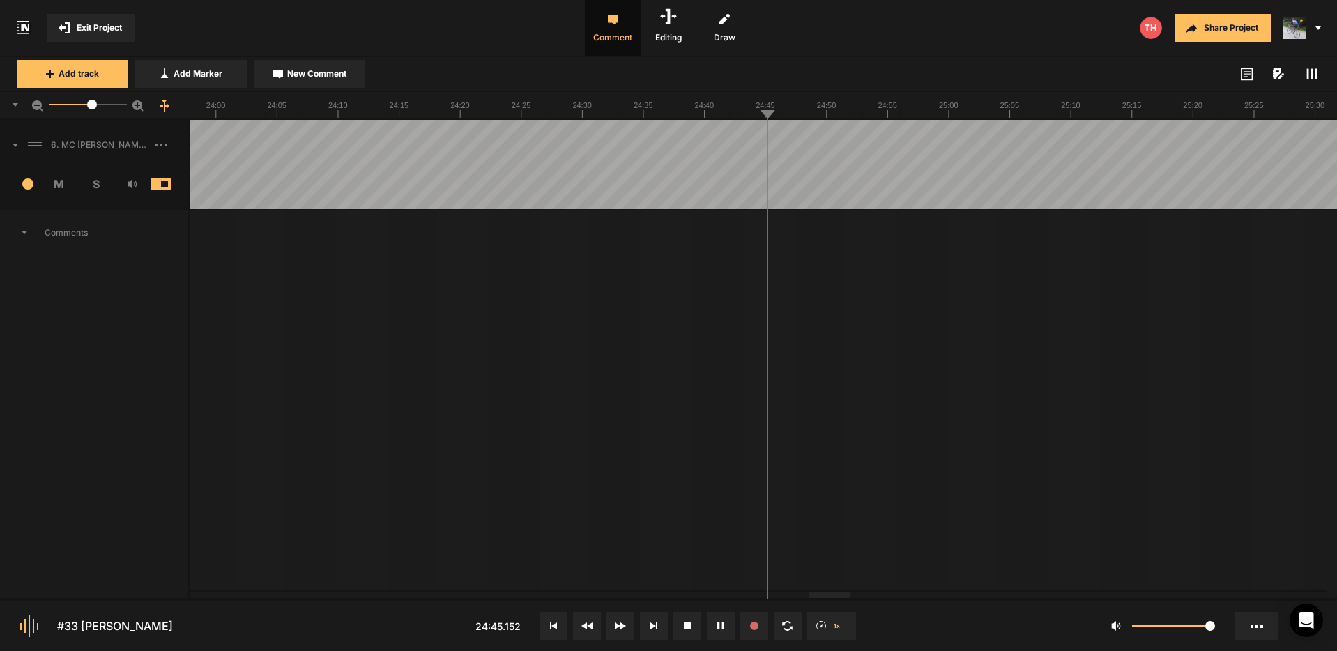
click at [721, 627] on icon at bounding box center [720, 625] width 7 height 7
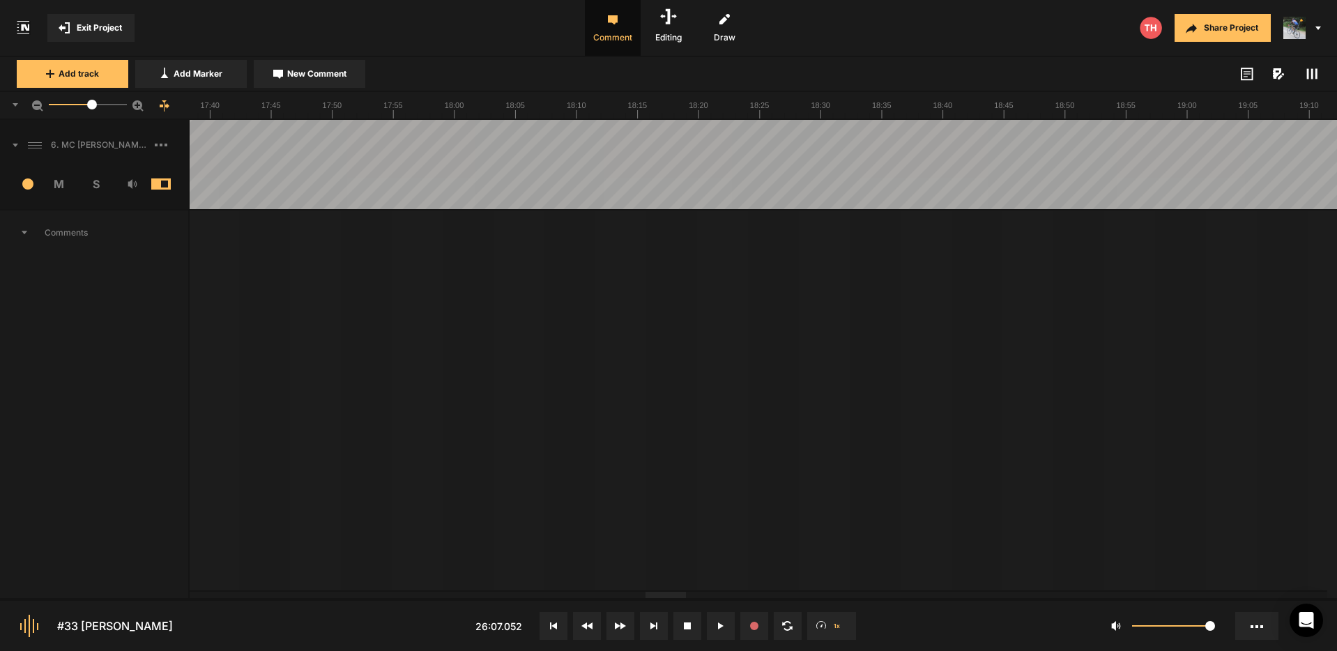
click at [654, 592] on div at bounding box center [665, 595] width 40 height 6
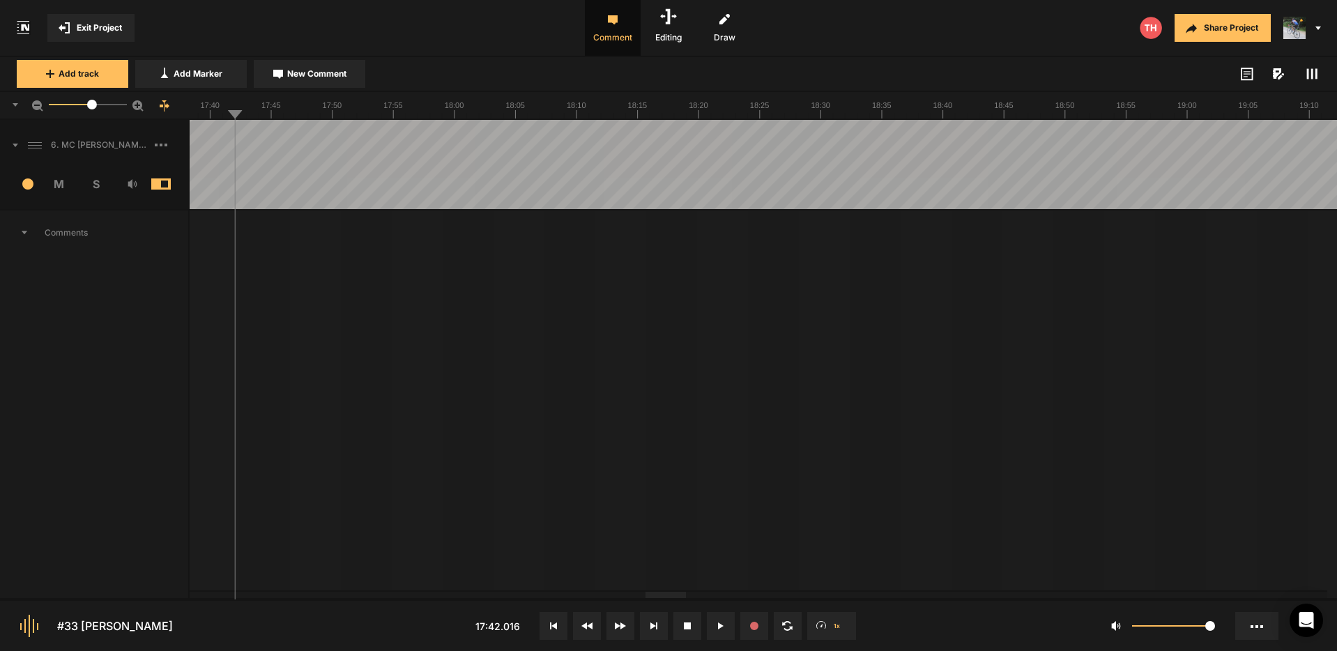
click at [299, 76] on span "New Comment" at bounding box center [316, 74] width 59 height 13
type textarea "Eliminate Julian's breath please."
click at [434, 370] on button "Post" at bounding box center [435, 374] width 38 height 17
